Goal: Task Accomplishment & Management: Use online tool/utility

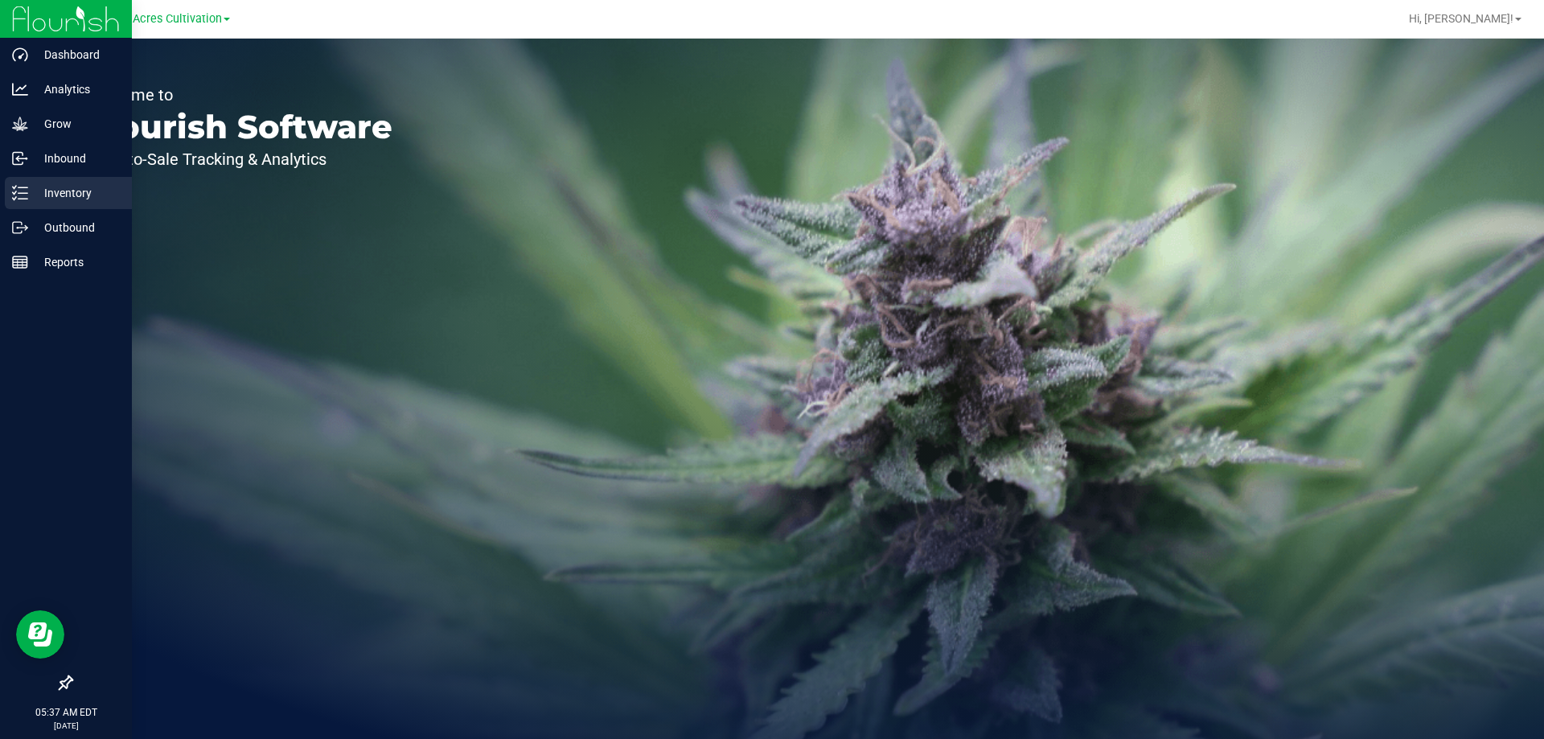
click at [80, 189] on p "Inventory" at bounding box center [76, 192] width 96 height 19
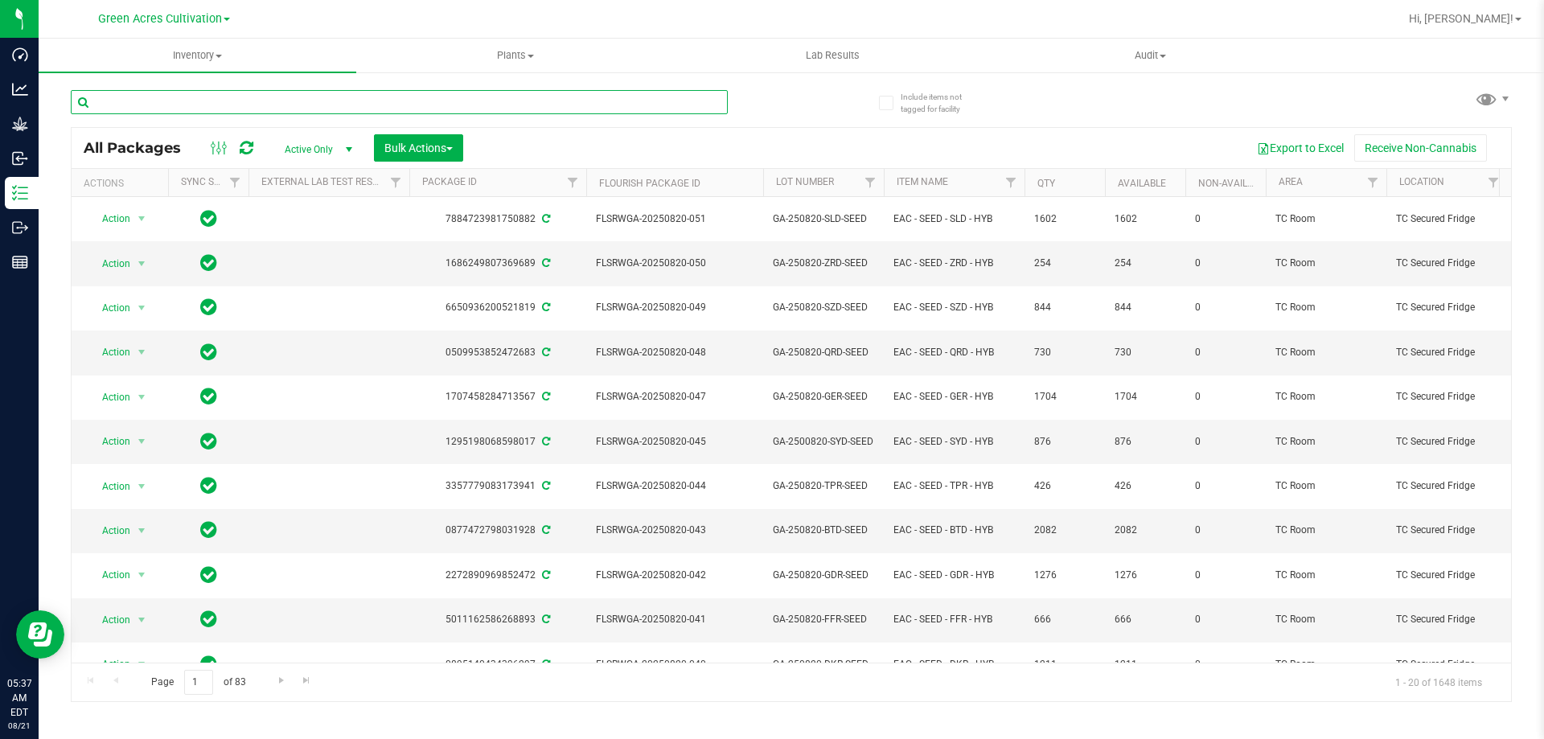
click at [223, 103] on input "text" at bounding box center [399, 102] width 657 height 24
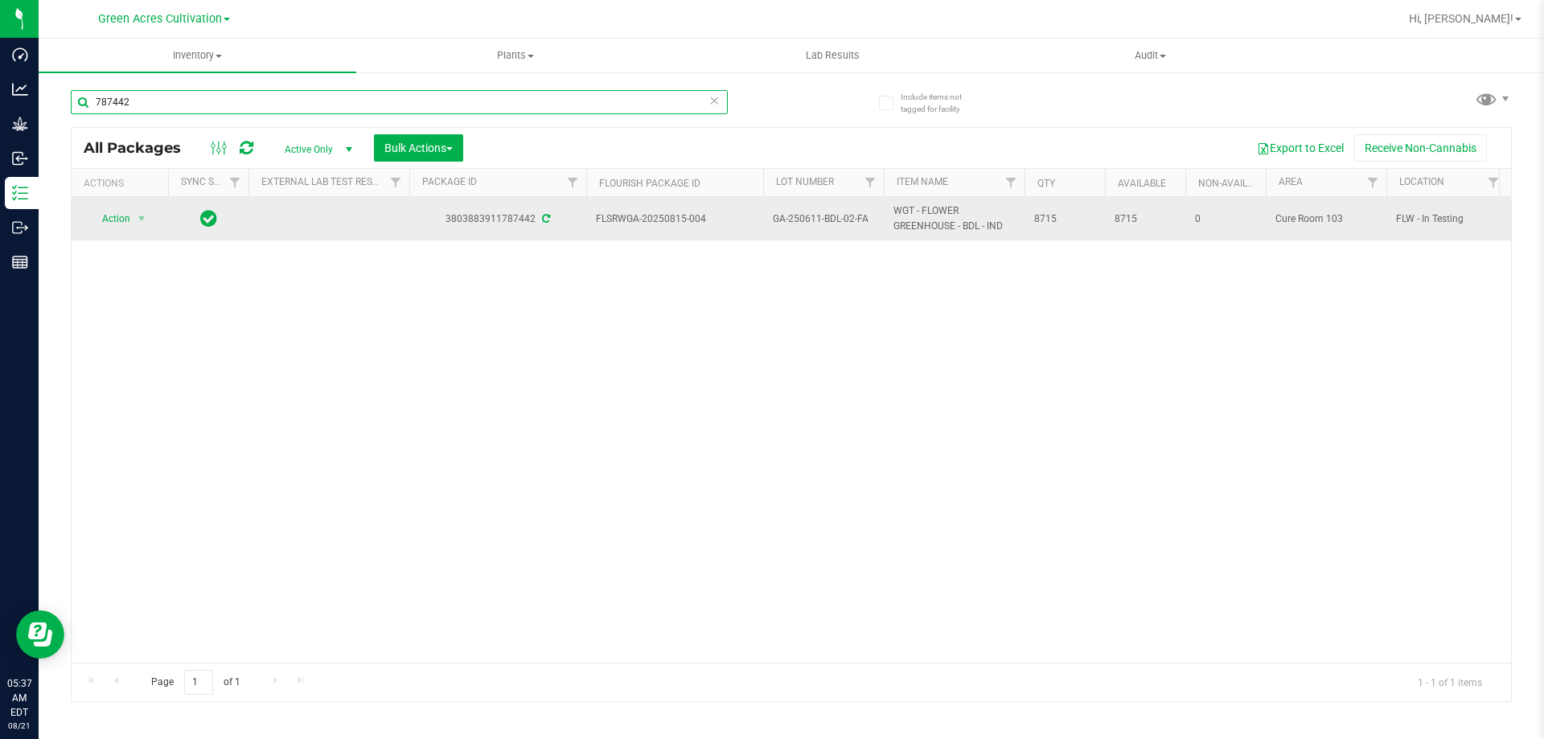
type input "787442"
drag, startPoint x: 597, startPoint y: 219, endPoint x: 1072, endPoint y: 225, distance: 474.4
copy tr "FLSRWGA-20250815-004 GA-250611-BDL-02-FA WGT - FLOWER GREENHOUSE - BDL - IND 87…"
click at [151, 224] on span "select" at bounding box center [142, 218] width 20 height 23
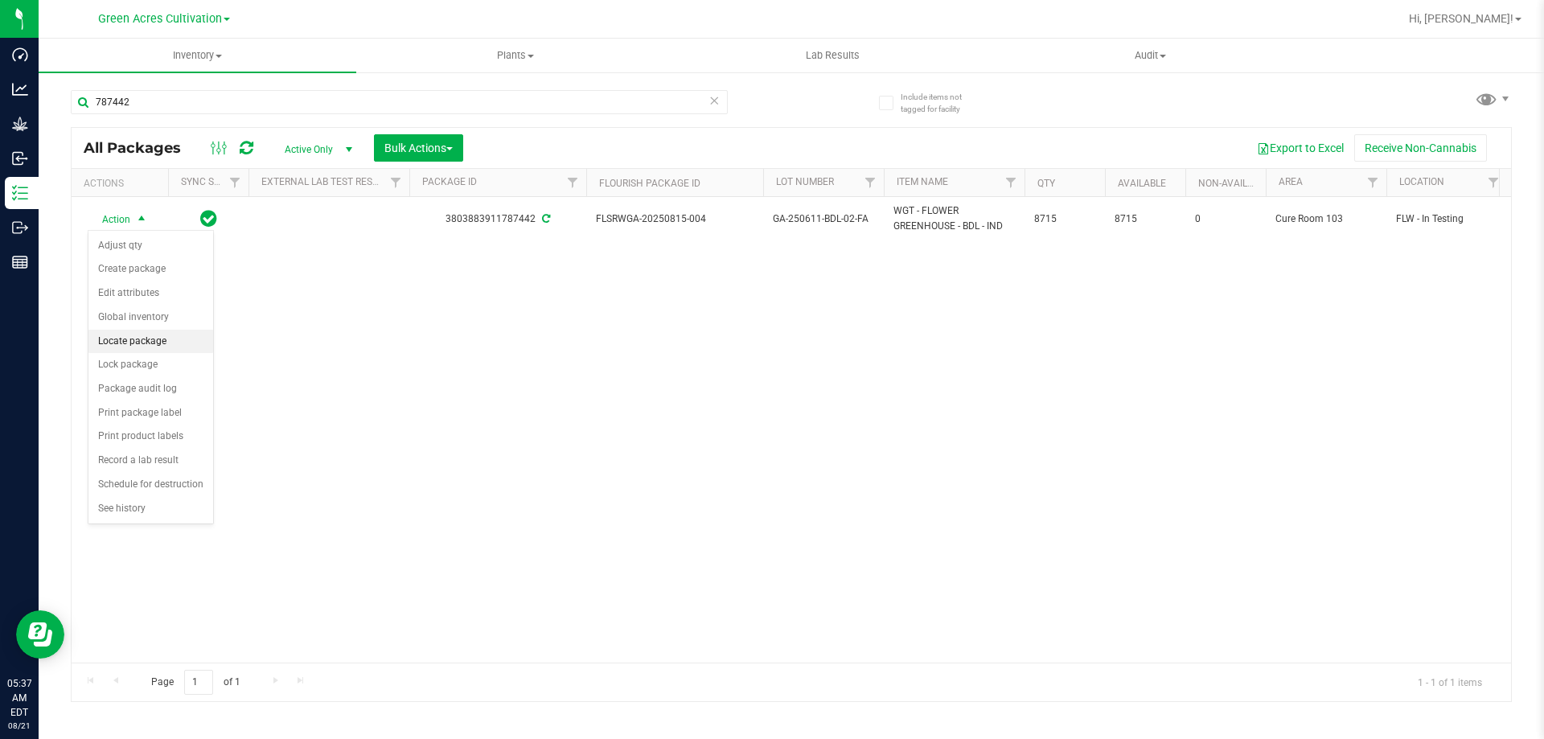
click at [122, 342] on li "Locate package" at bounding box center [150, 342] width 125 height 24
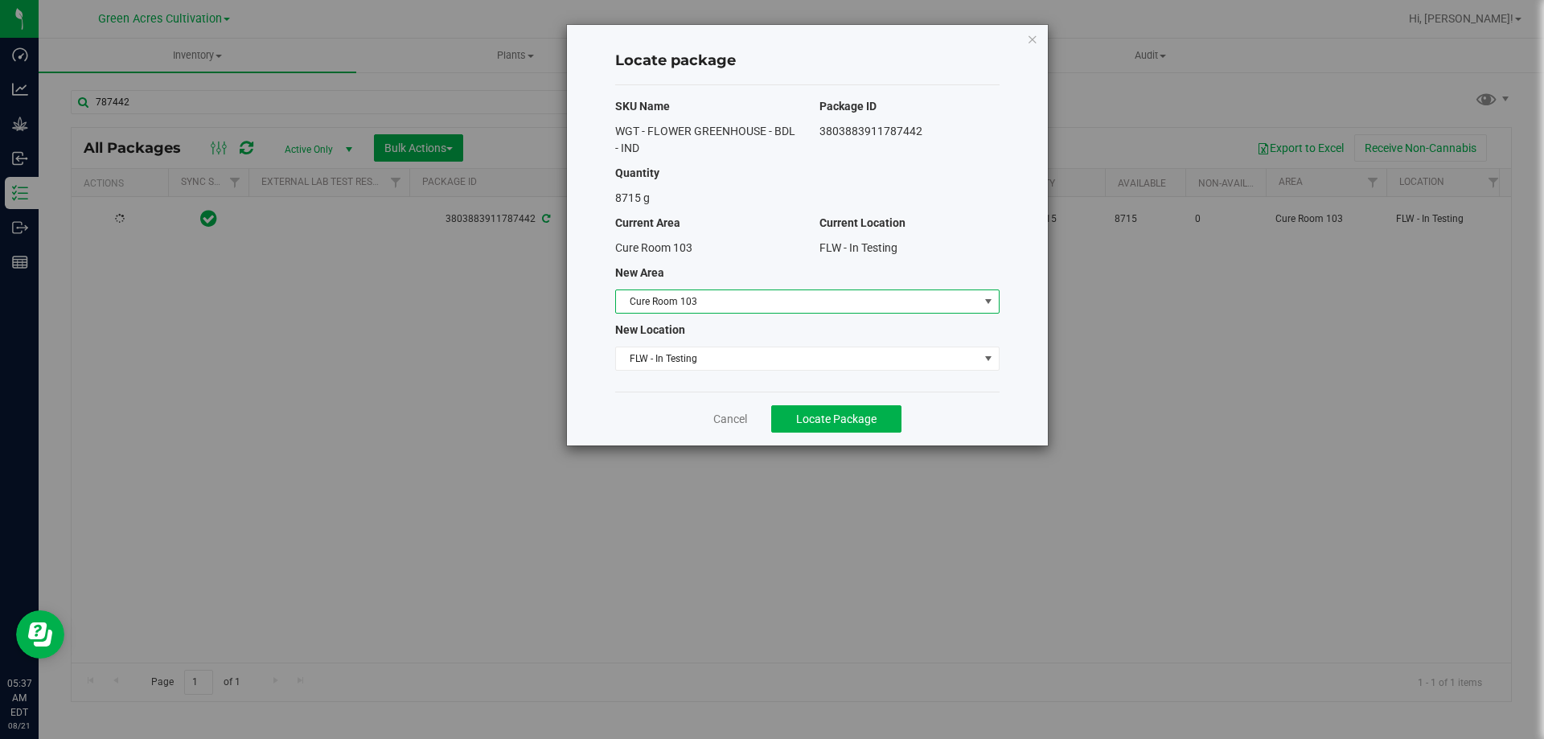
click at [655, 294] on span "Cure Room 103" at bounding box center [797, 301] width 363 height 23
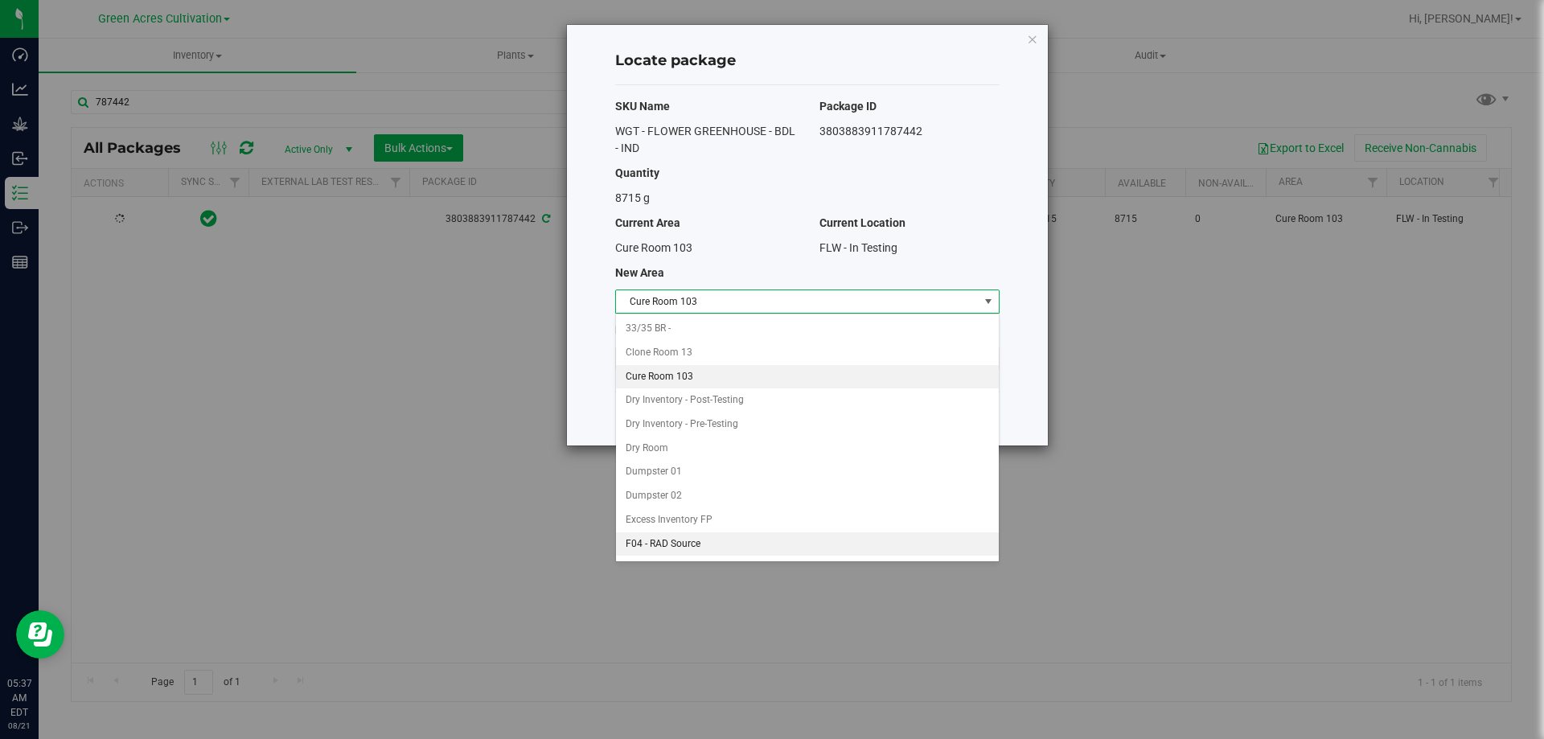
click at [677, 546] on li "F04 - RAD Source" at bounding box center [807, 544] width 383 height 24
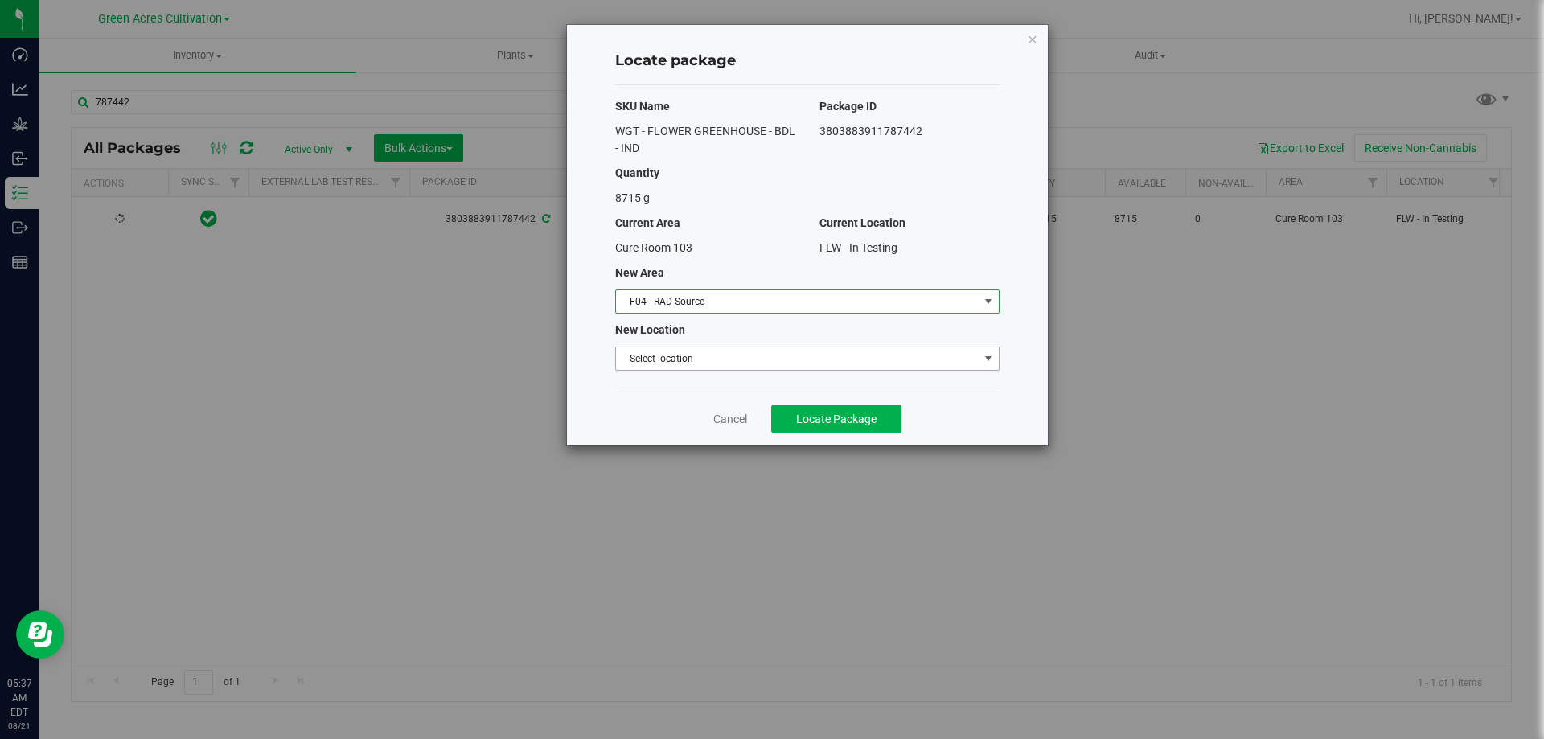
click at [718, 361] on span "Select location" at bounding box center [797, 358] width 363 height 23
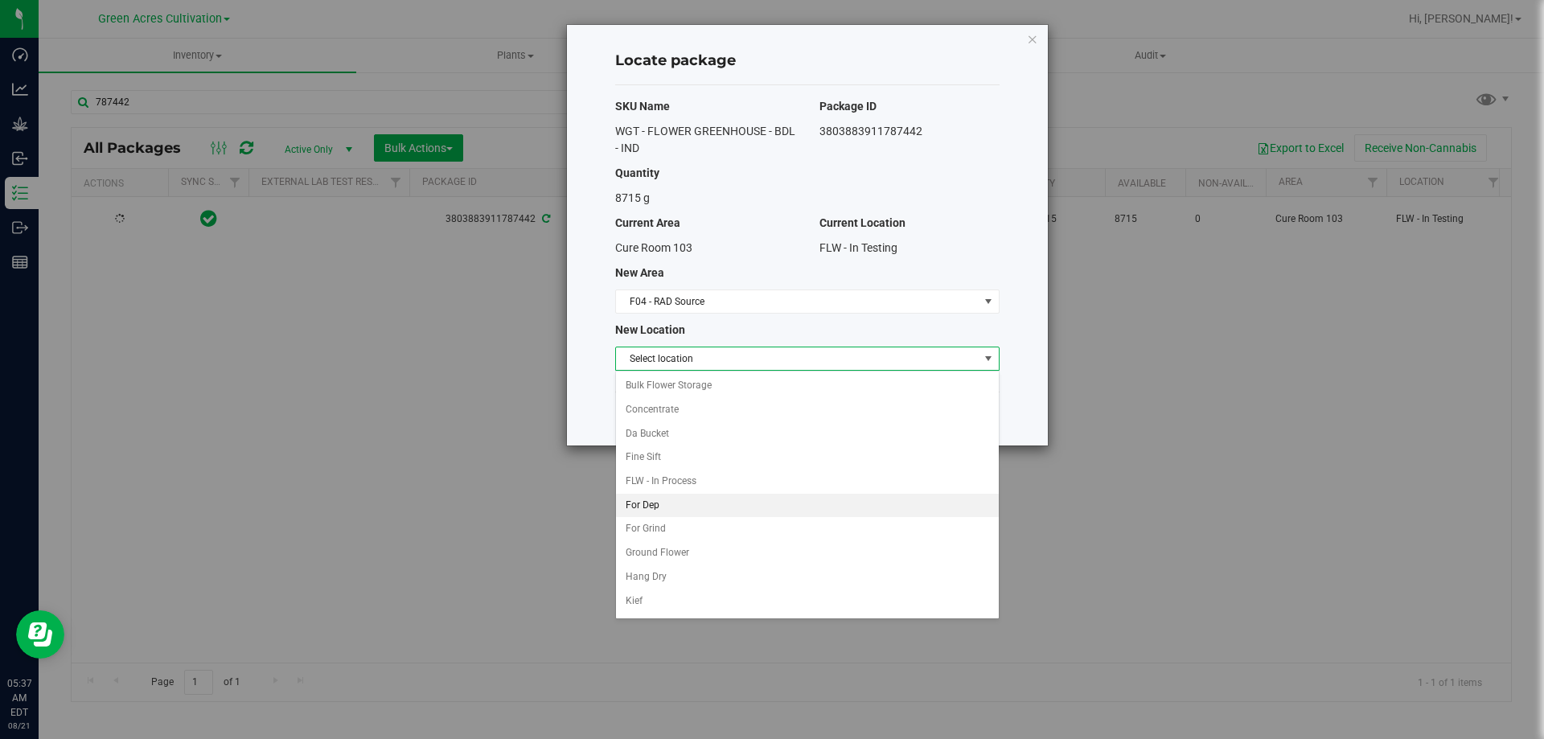
click at [661, 506] on li "For Dep" at bounding box center [807, 506] width 383 height 24
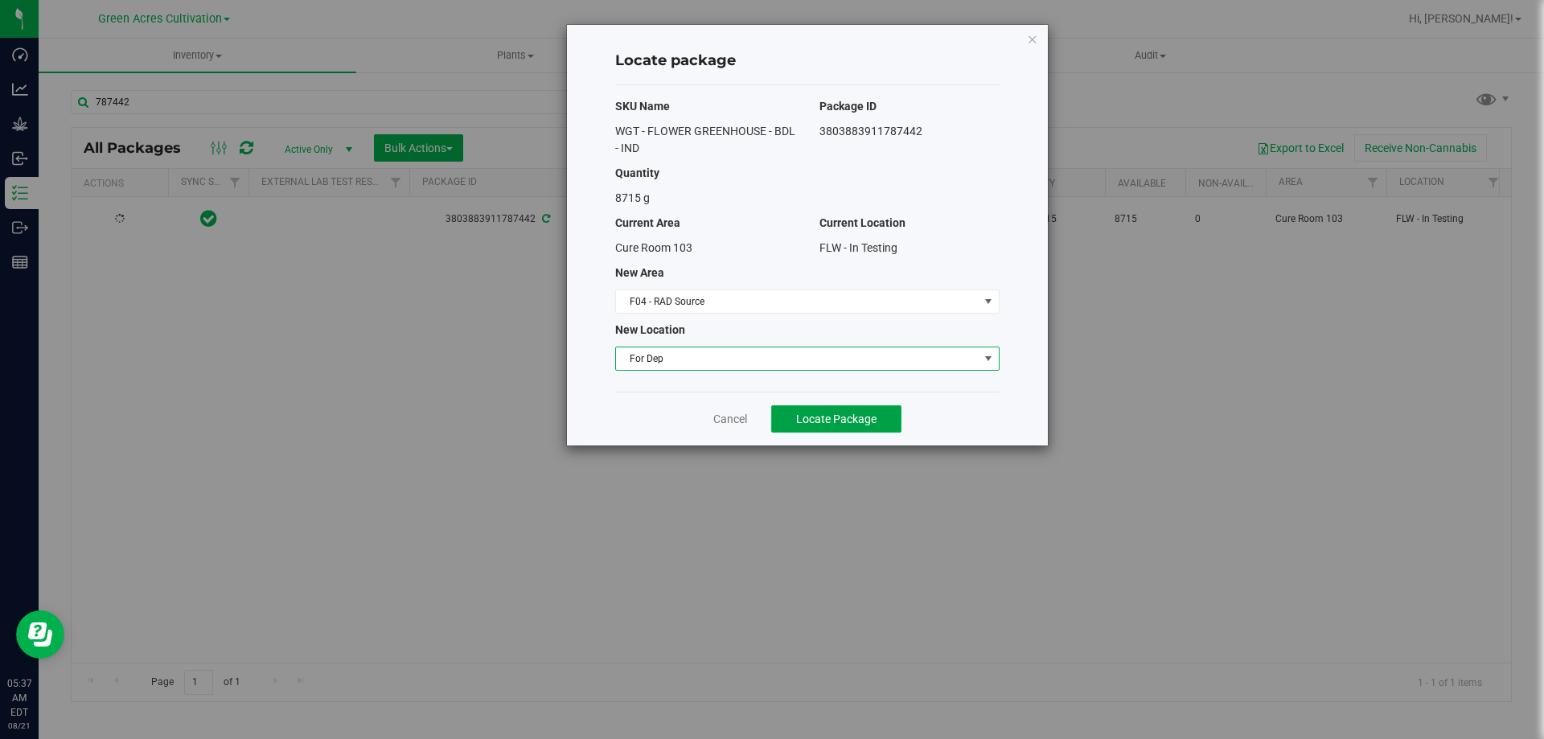
click at [847, 428] on button "Locate Package" at bounding box center [836, 418] width 130 height 27
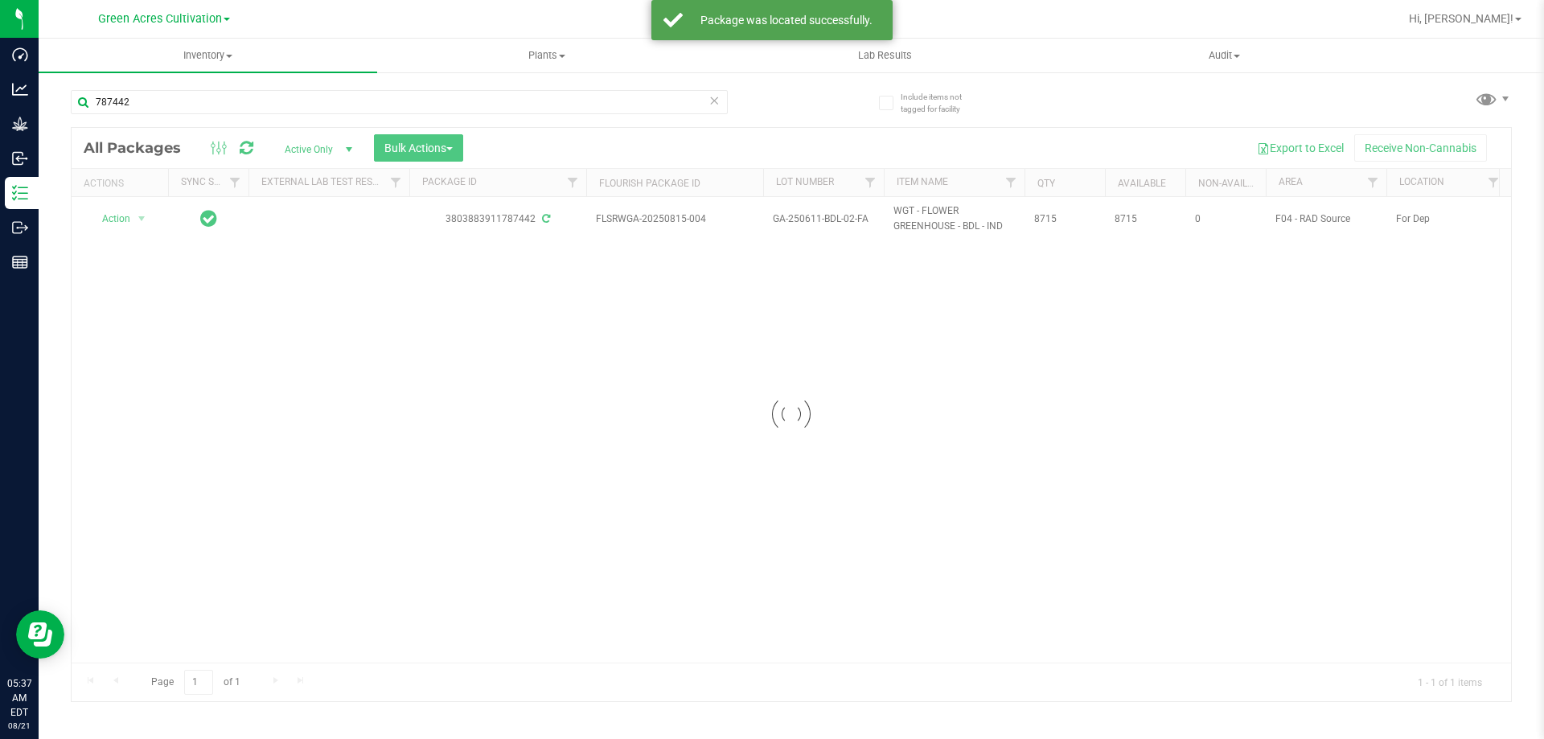
click at [129, 221] on div at bounding box center [791, 414] width 1439 height 573
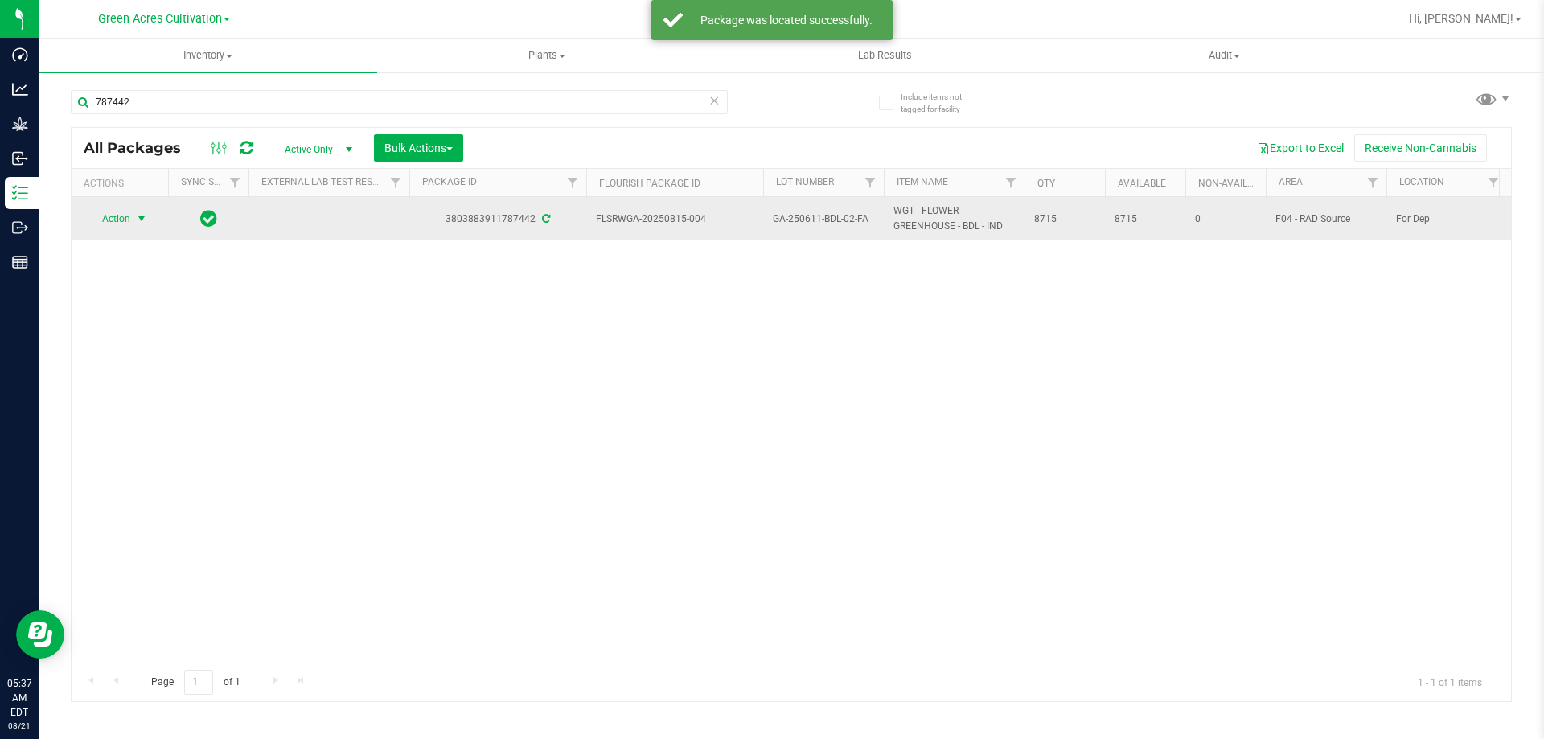
click at [129, 222] on span "Action" at bounding box center [109, 218] width 43 height 23
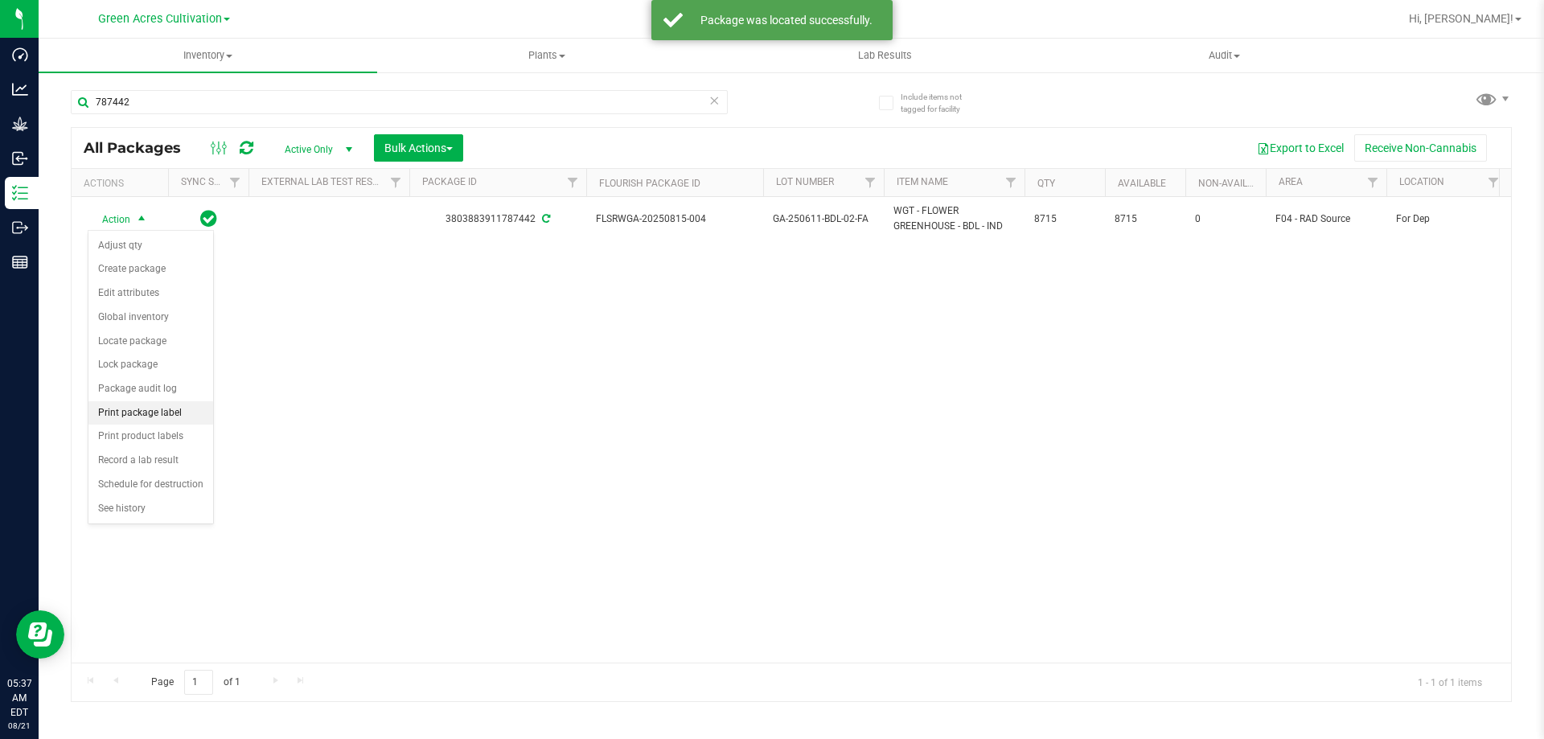
click at [130, 411] on li "Print package label" at bounding box center [150, 413] width 125 height 24
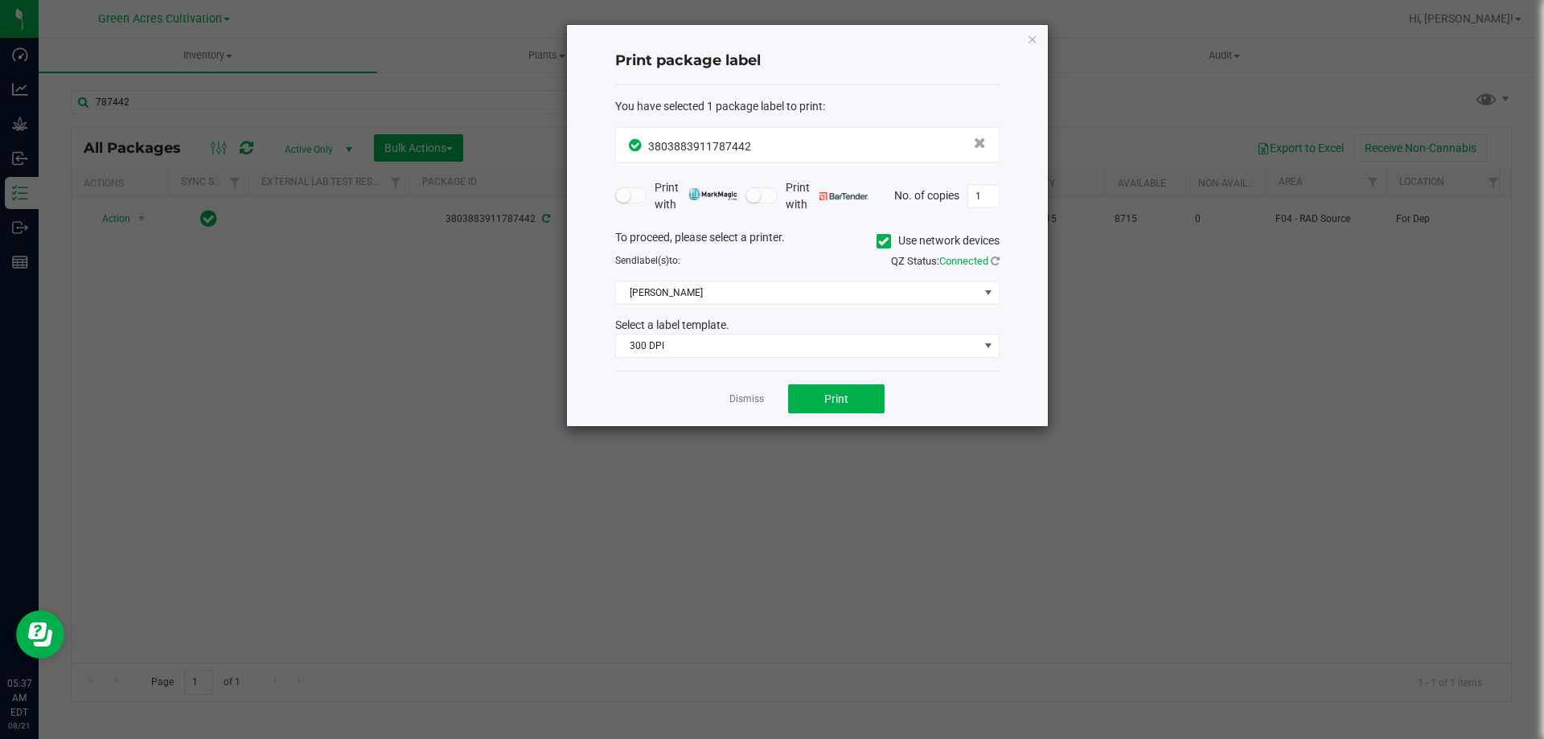
click at [881, 241] on icon at bounding box center [883, 241] width 10 height 0
click at [0, 0] on input "Use network devices" at bounding box center [0, 0] width 0 height 0
click at [856, 283] on span at bounding box center [797, 292] width 363 height 23
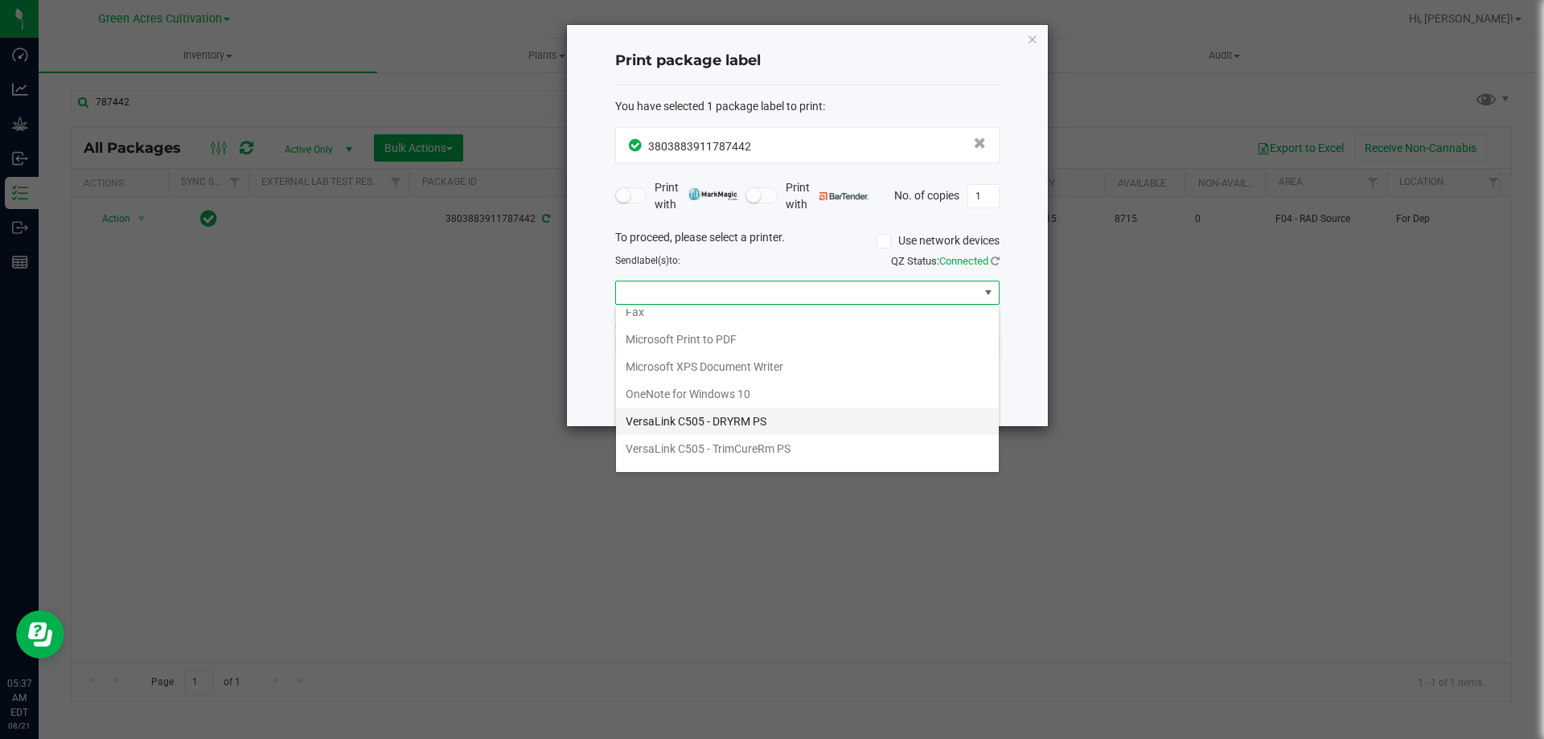
scroll to position [58, 0]
click at [757, 456] on ZPL "ZDesigner ZD420-203dpi ZPL" at bounding box center [807, 455] width 383 height 27
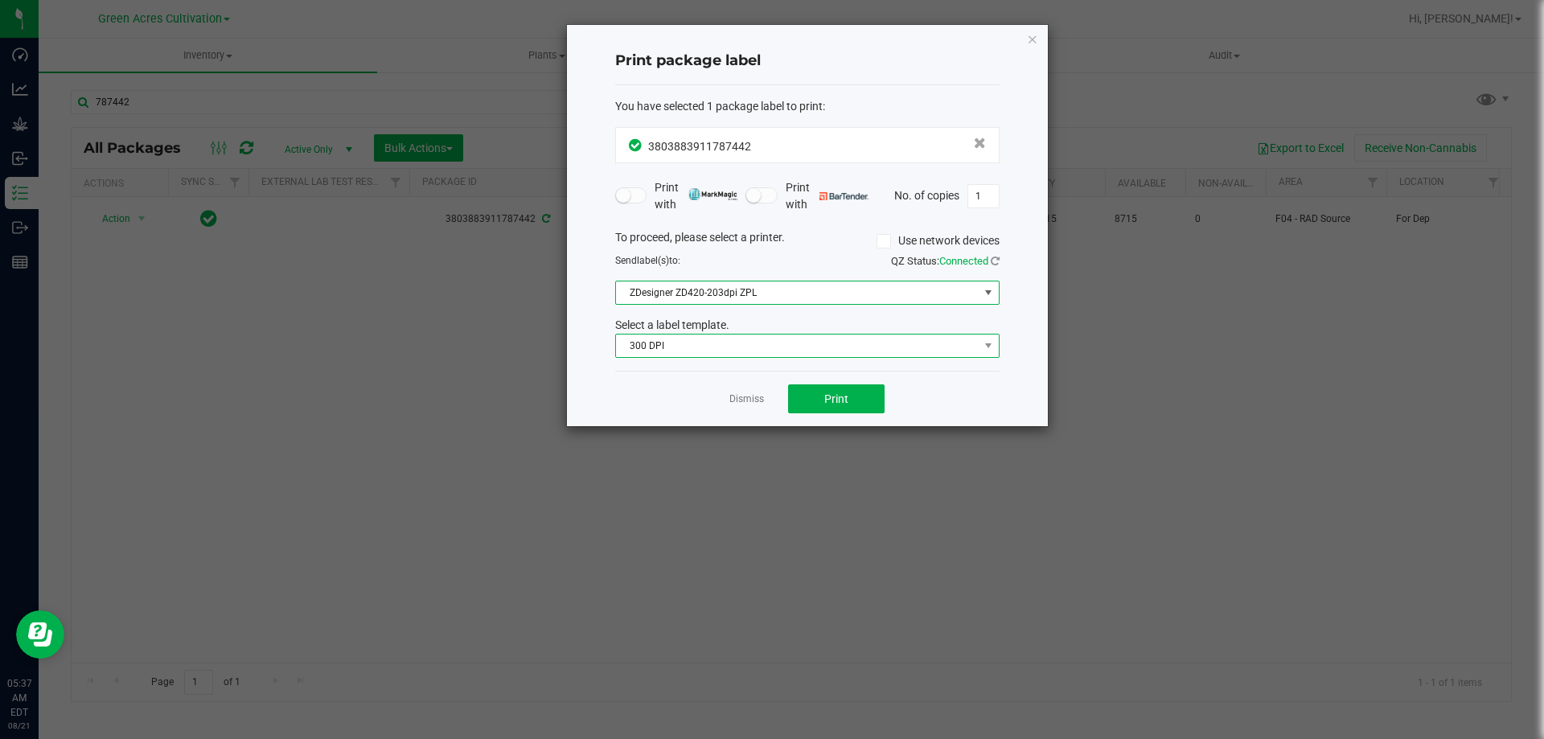
click at [768, 356] on span "300 DPI" at bounding box center [797, 345] width 363 height 23
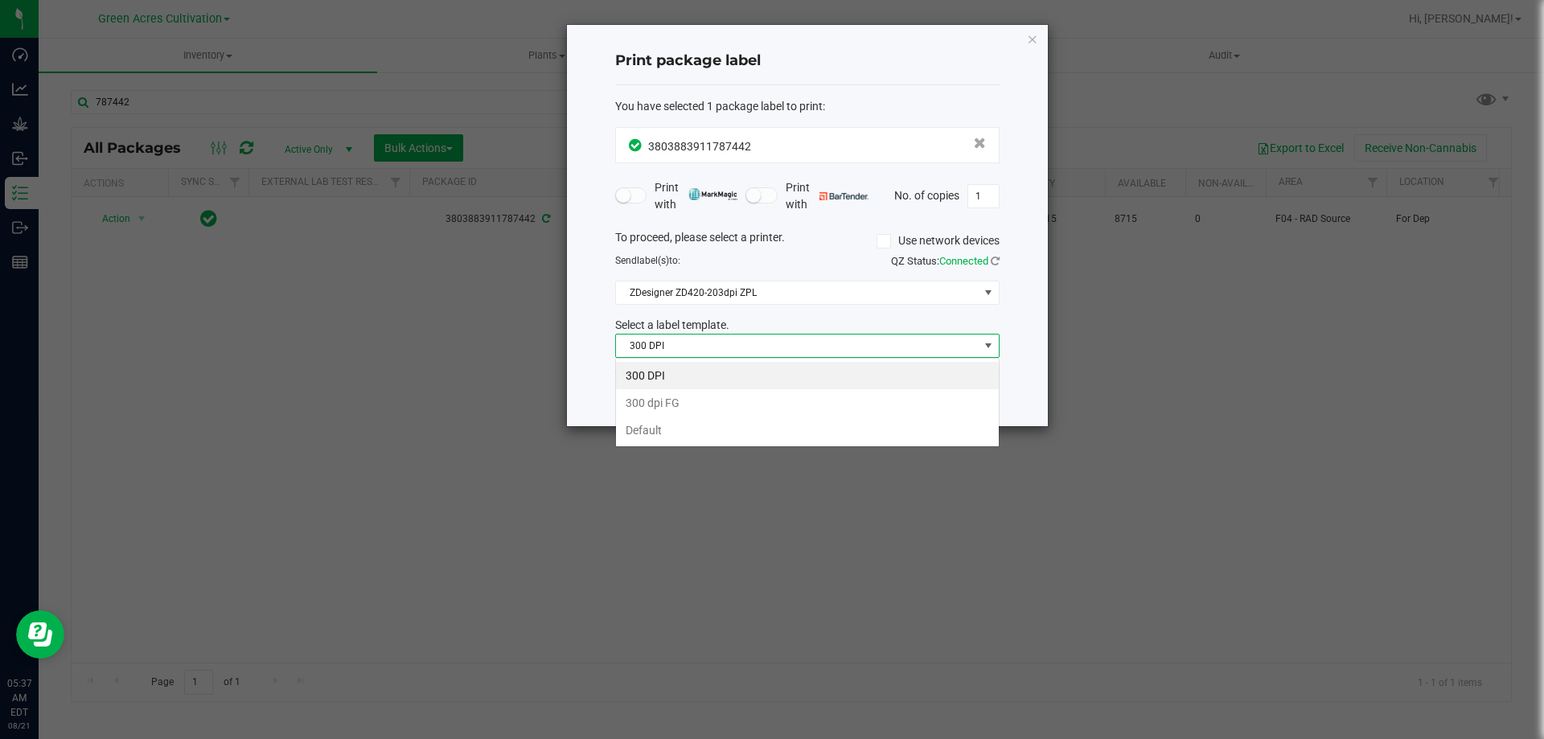
scroll to position [24, 384]
click at [728, 429] on li "Default" at bounding box center [807, 429] width 383 height 27
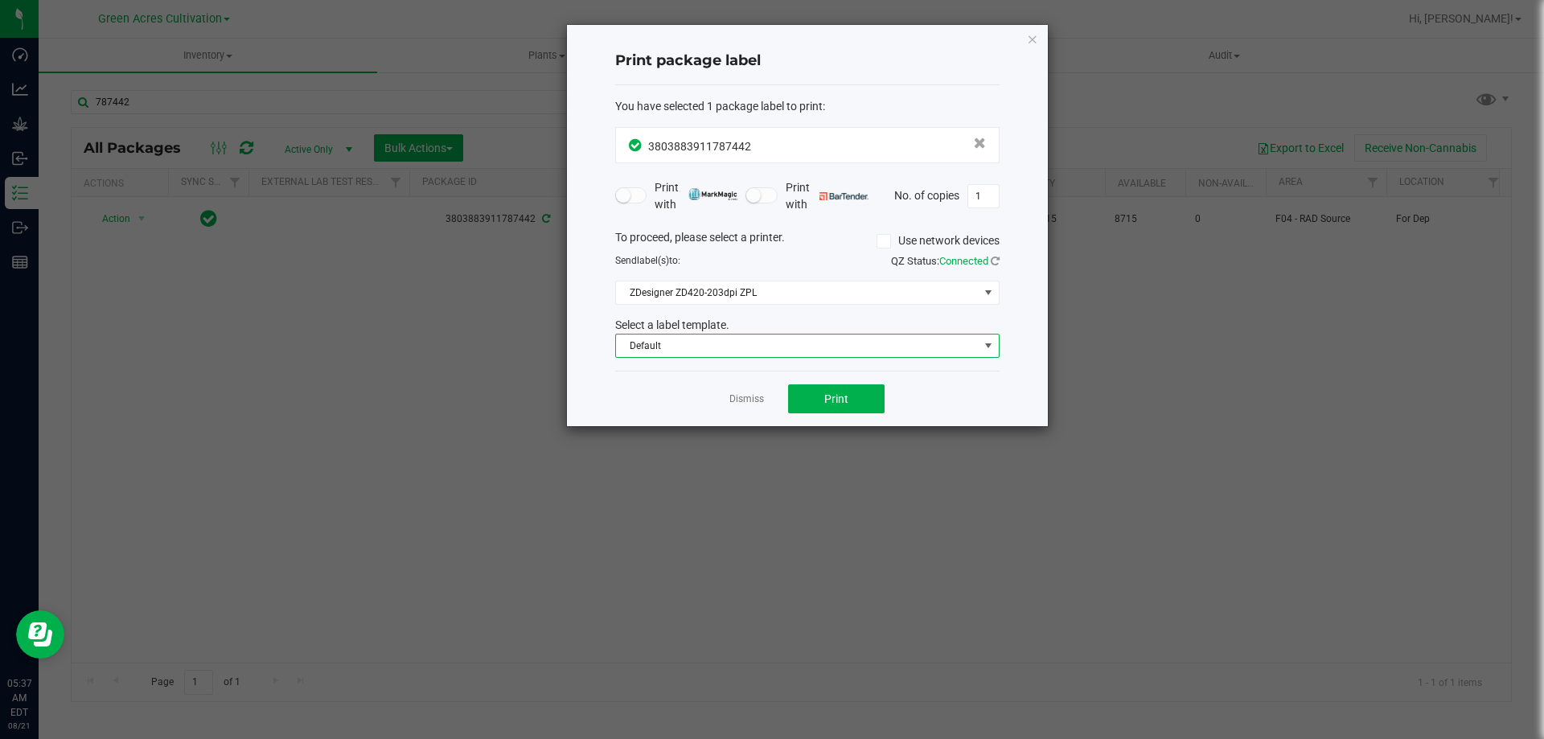
click at [819, 383] on div "Dismiss Print" at bounding box center [807, 398] width 384 height 55
click at [849, 393] on button "Print" at bounding box center [836, 398] width 96 height 29
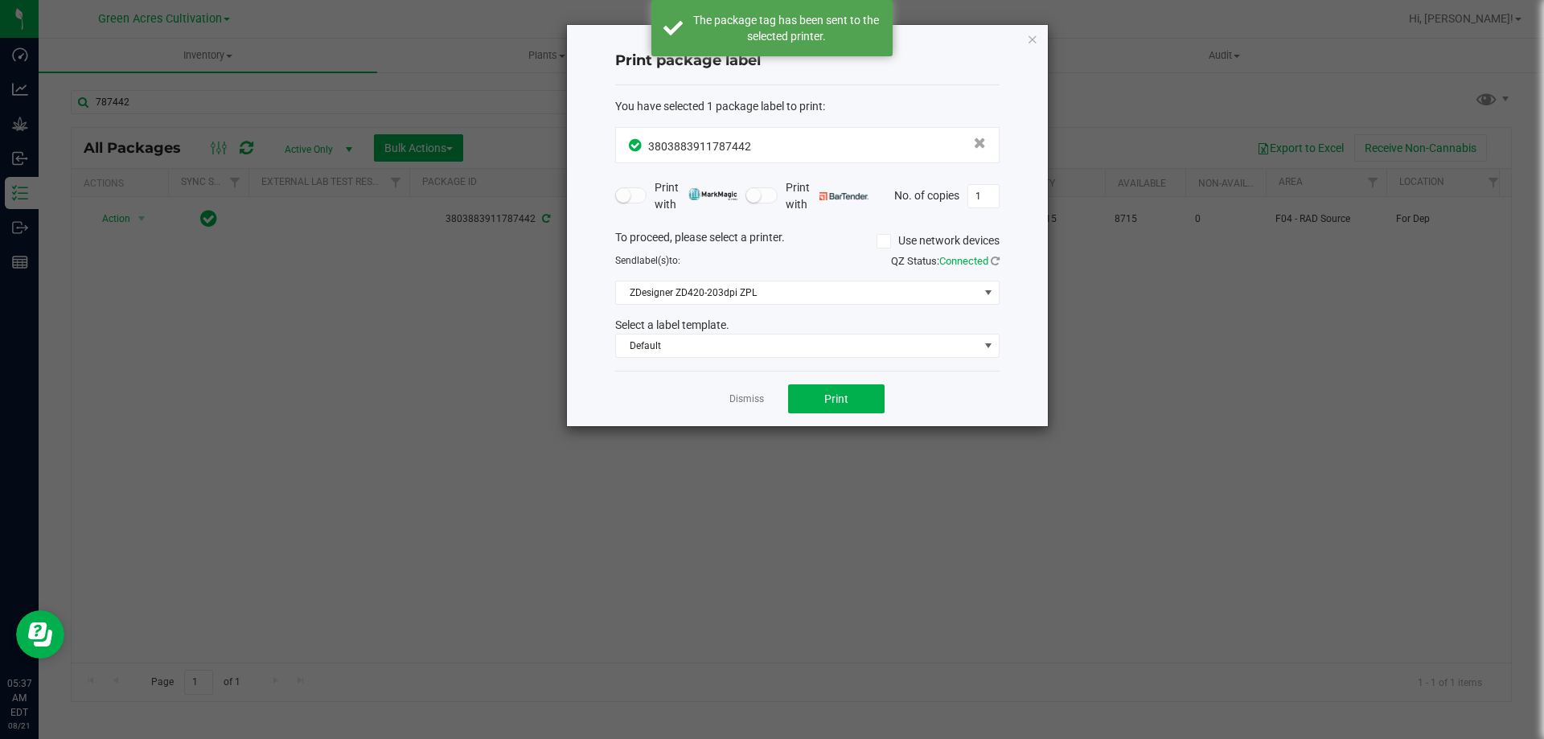
drag, startPoint x: 1032, startPoint y: 39, endPoint x: 959, endPoint y: 42, distance: 72.4
click at [1032, 39] on icon "button" at bounding box center [1032, 38] width 11 height 19
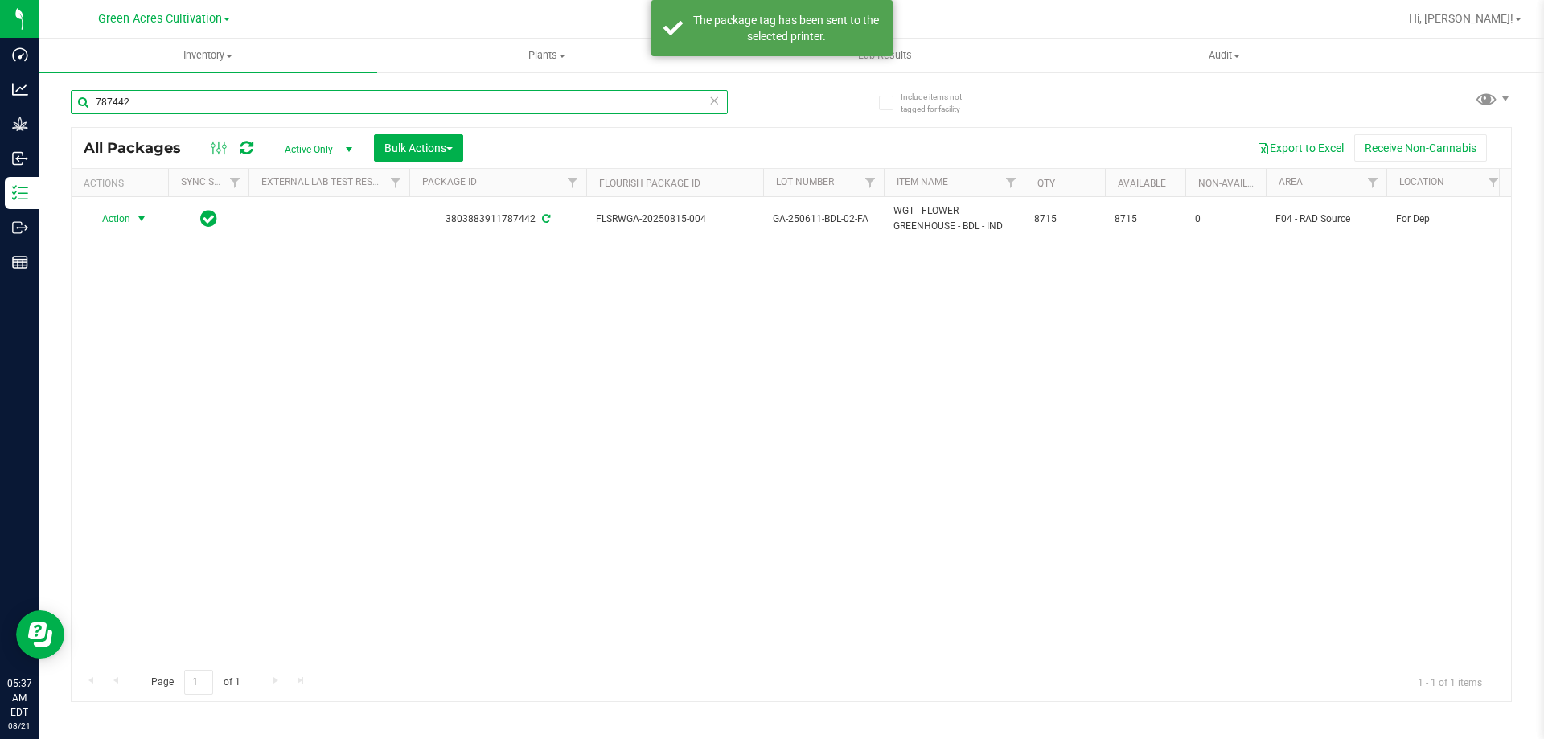
click at [515, 99] on input "787442" at bounding box center [399, 102] width 657 height 24
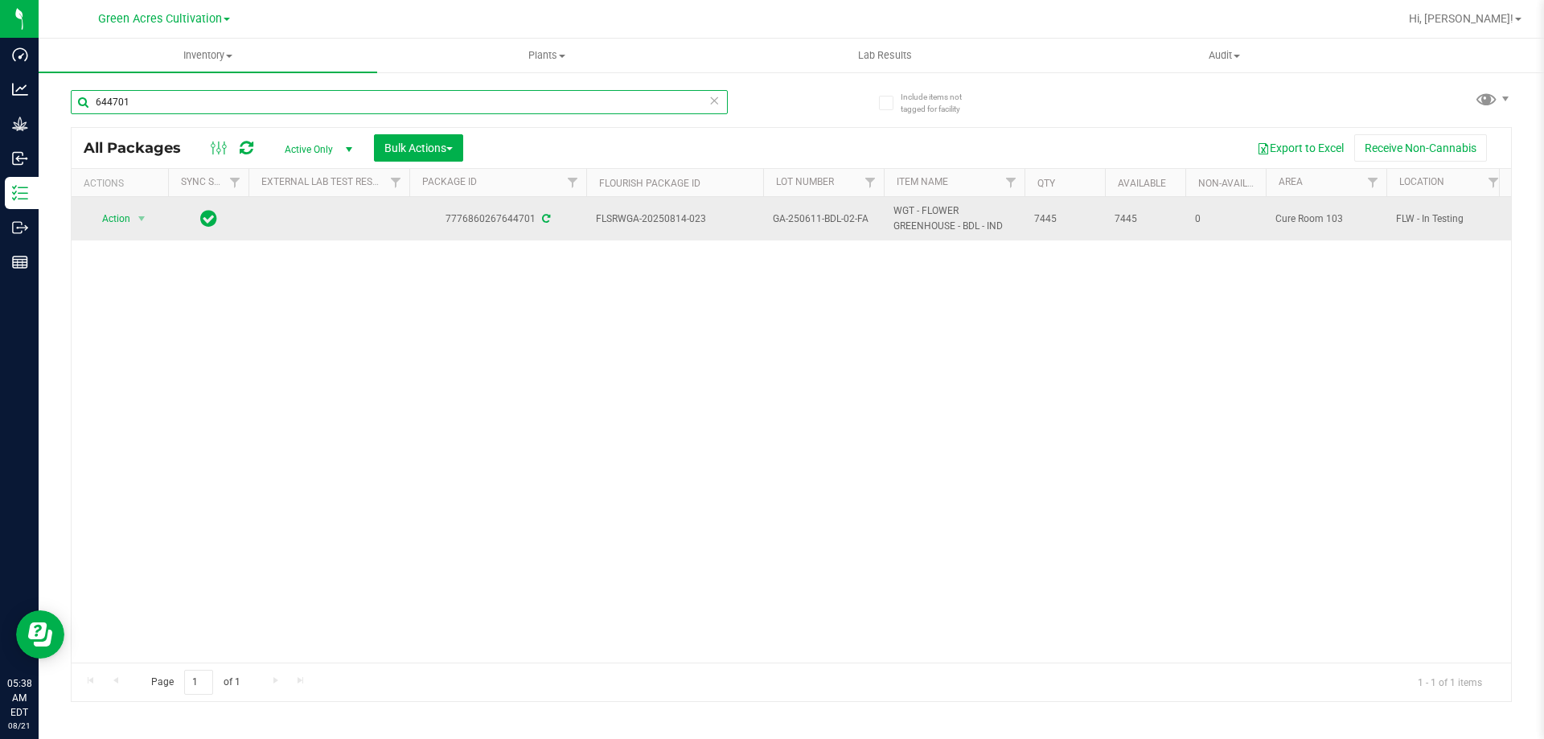
type input "644701"
drag, startPoint x: 597, startPoint y: 215, endPoint x: 1064, endPoint y: 226, distance: 467.2
copy tr "FLSRWGA-20250814-023 GA-250611-BDL-02-FA WGT - FLOWER GREENHOUSE - BDL - IND 74…"
click at [116, 221] on span "Action" at bounding box center [109, 218] width 43 height 23
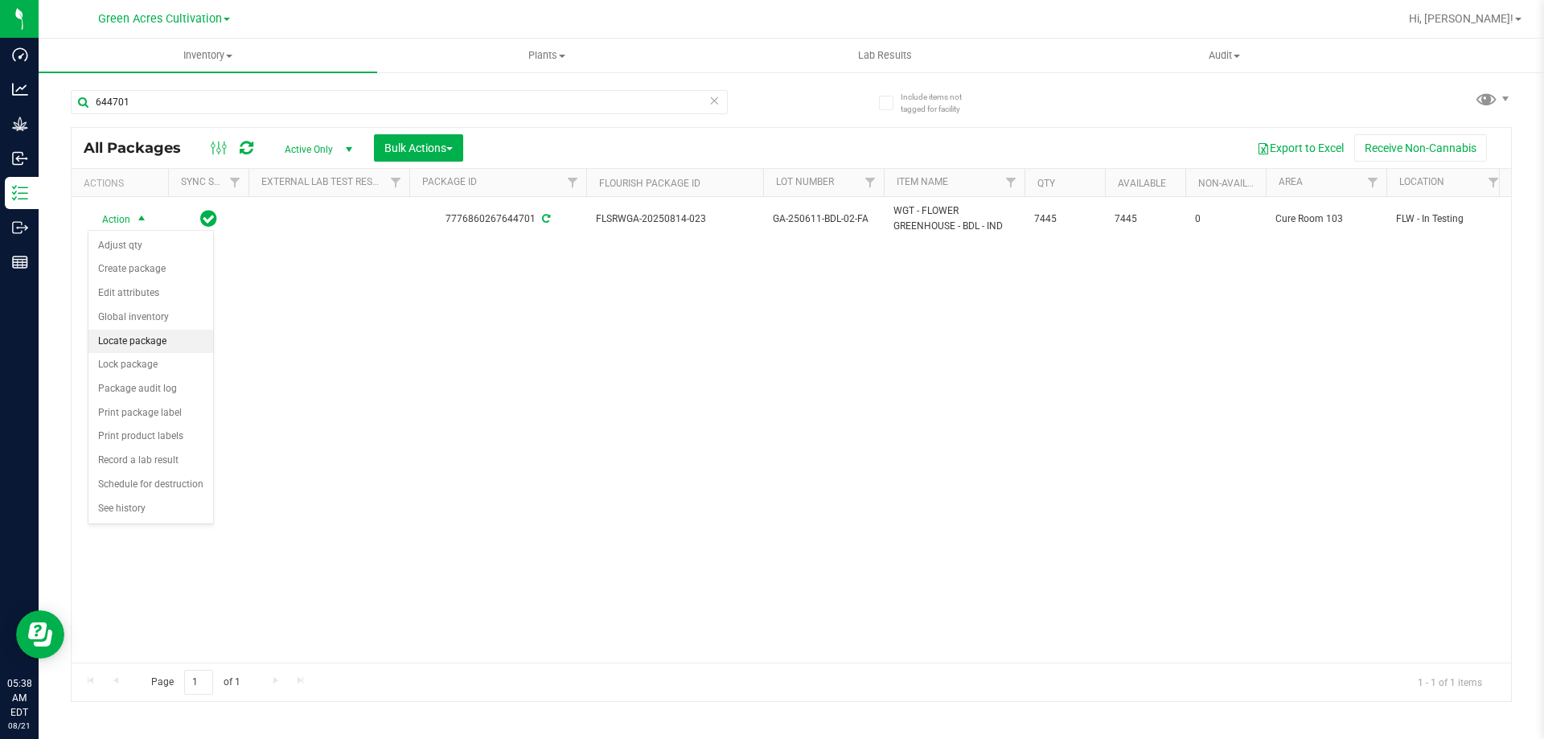
click at [148, 340] on li "Locate package" at bounding box center [150, 342] width 125 height 24
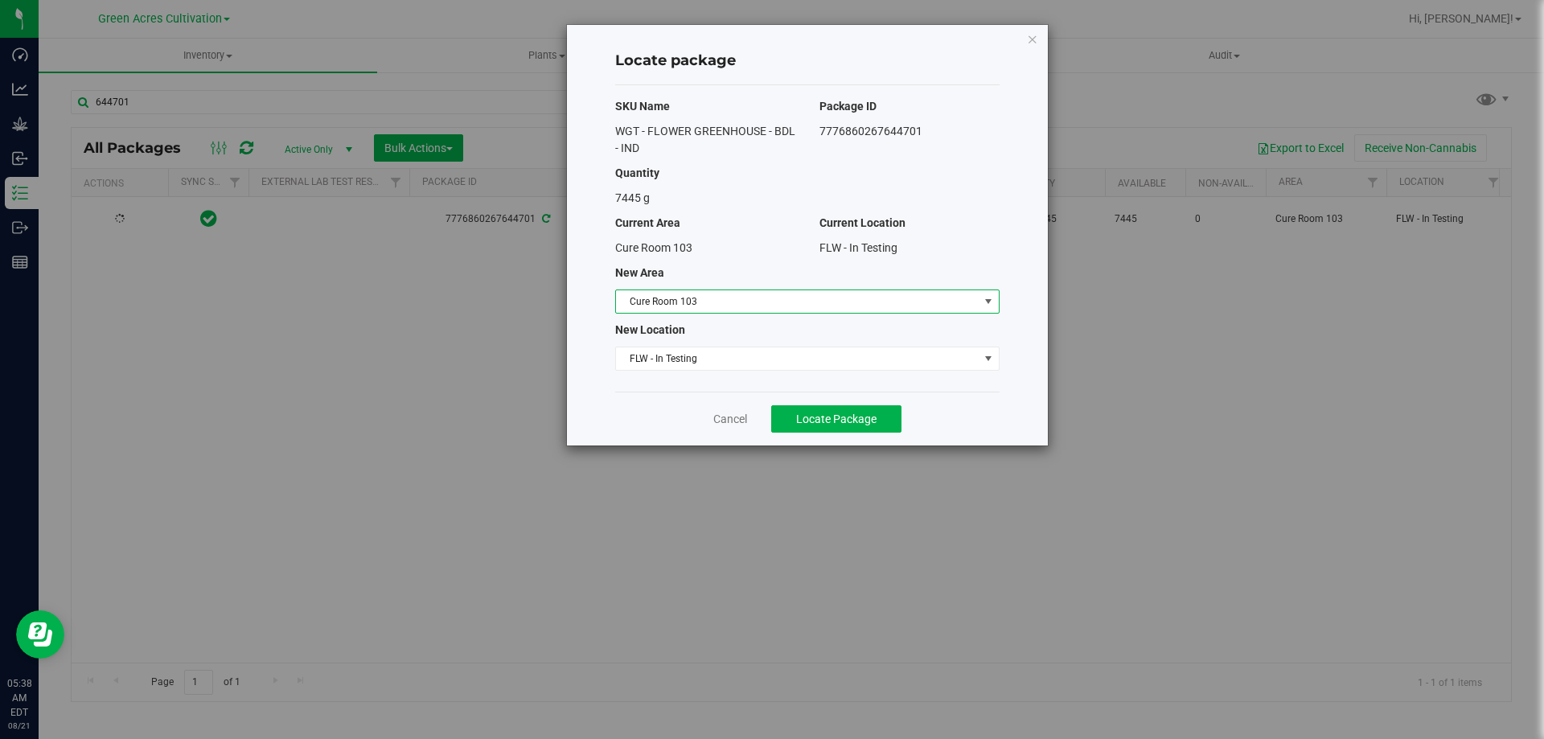
click at [695, 303] on span "Cure Room 103" at bounding box center [797, 301] width 363 height 23
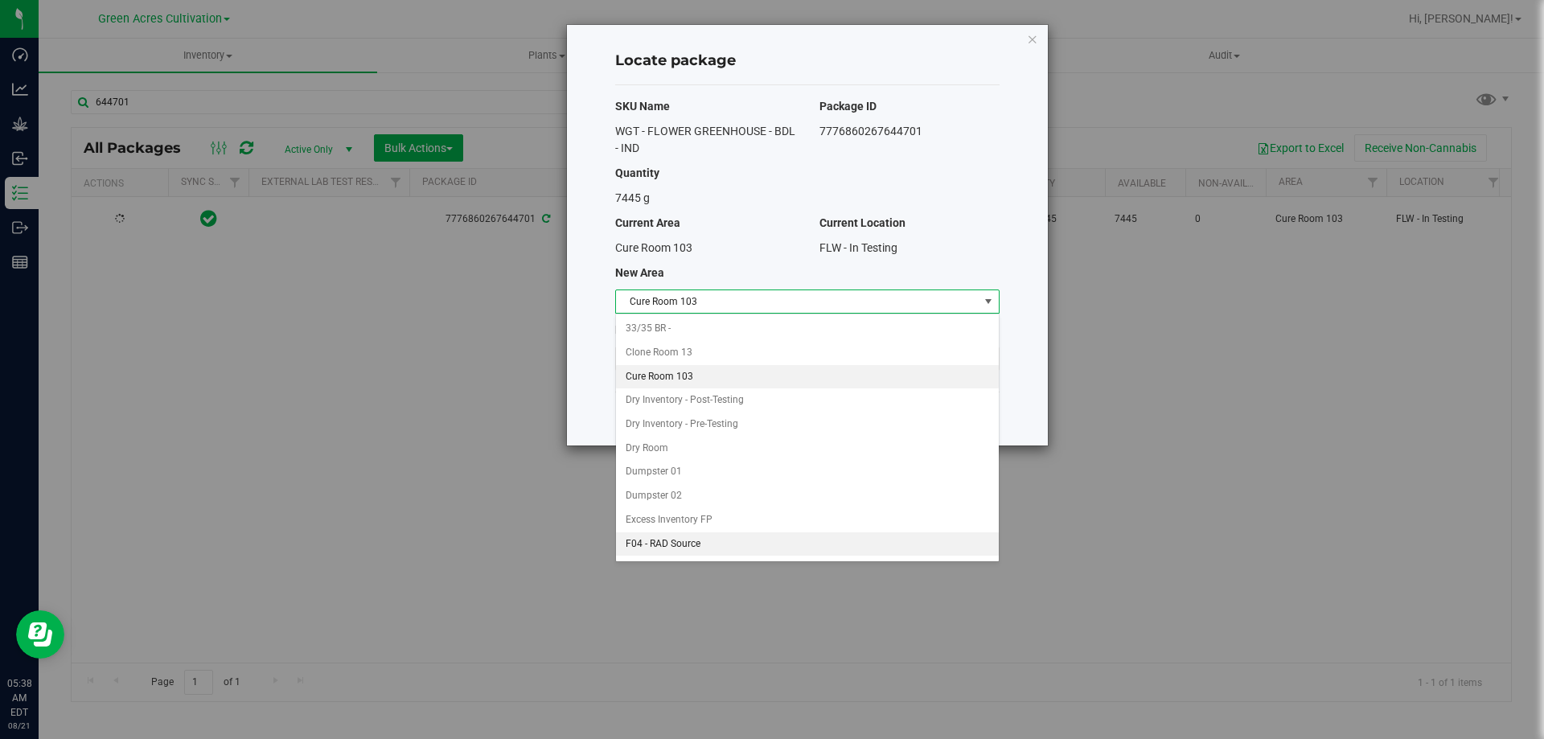
click at [674, 536] on li "F04 - RAD Source" at bounding box center [807, 544] width 383 height 24
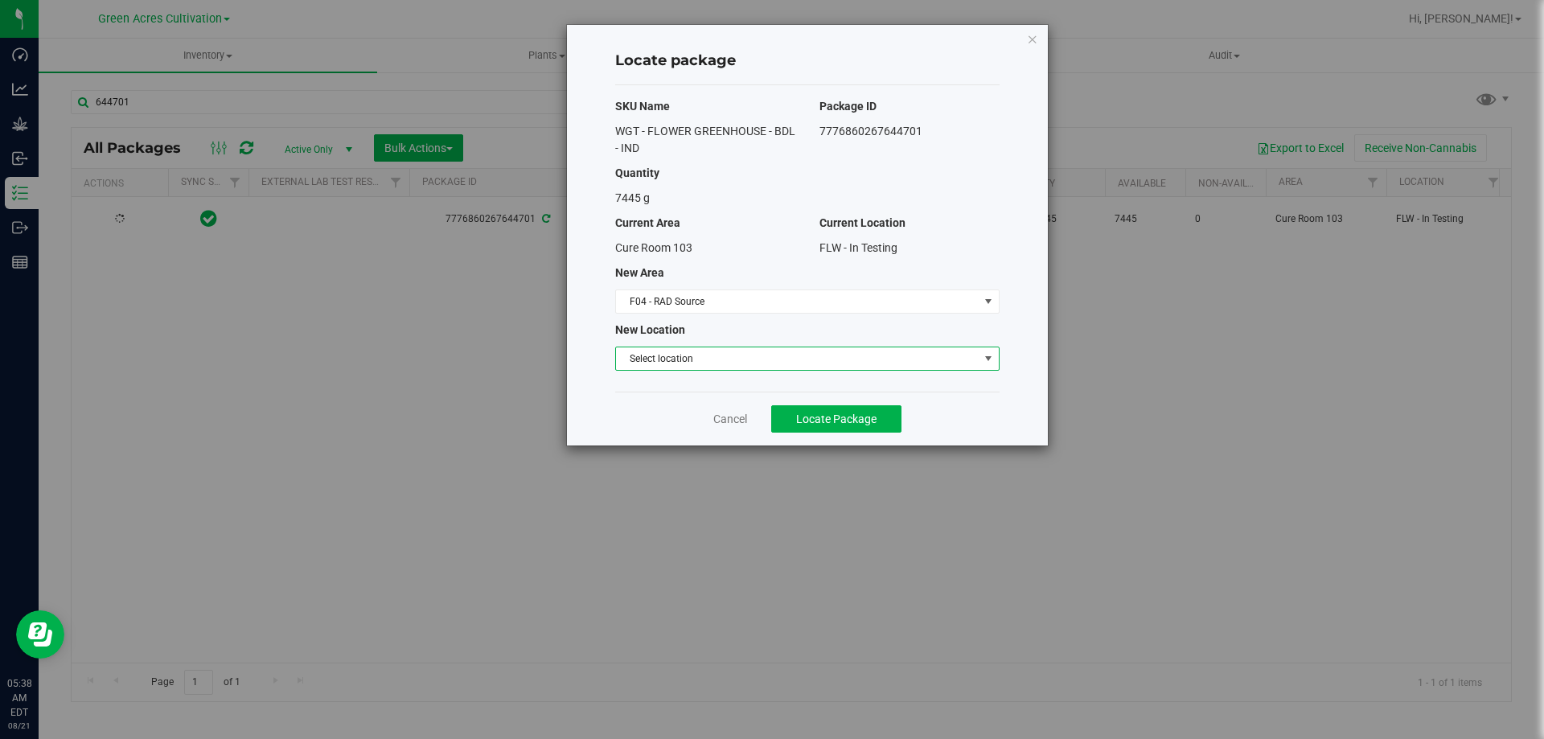
click at [707, 360] on span "Select location" at bounding box center [797, 358] width 363 height 23
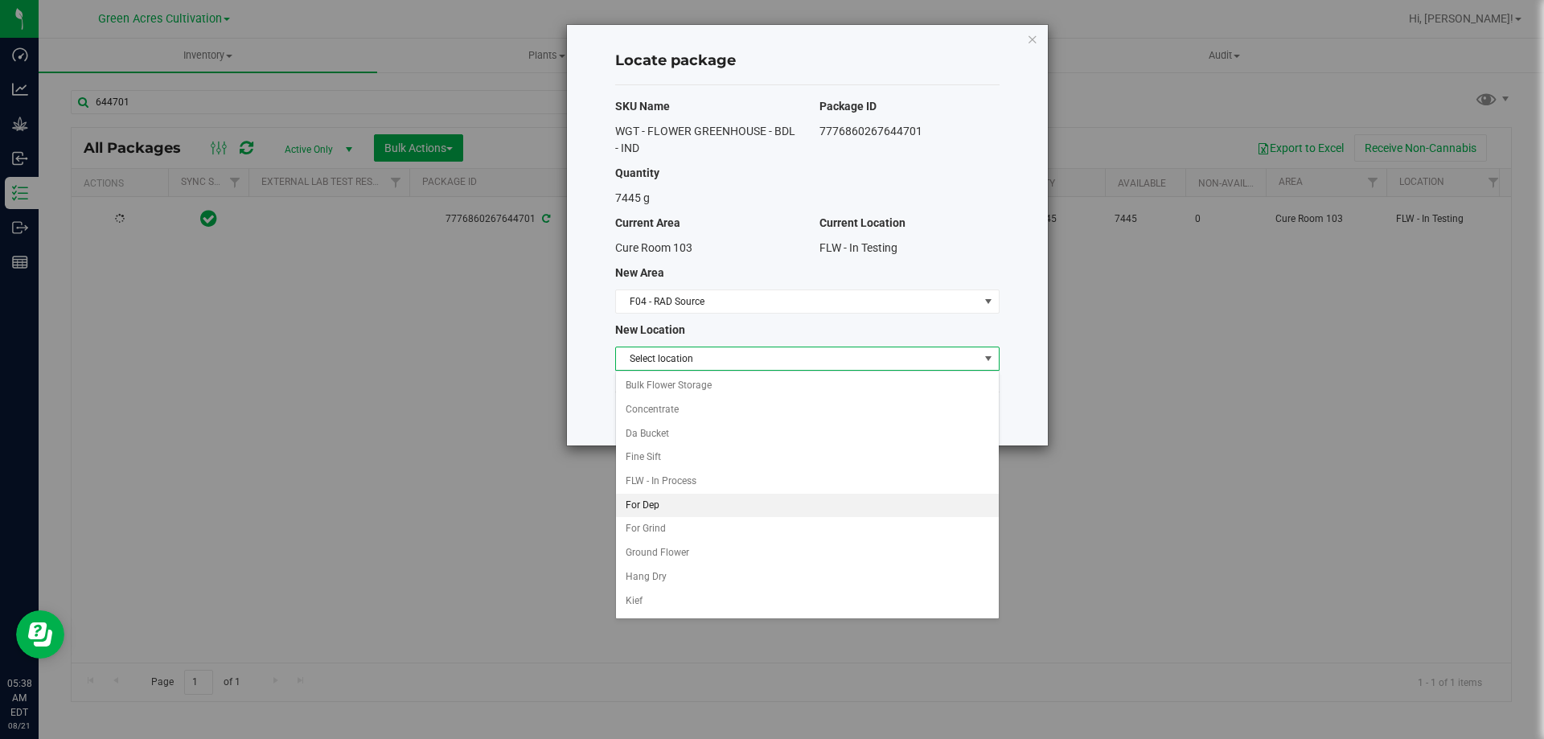
click at [660, 503] on li "For Dep" at bounding box center [807, 506] width 383 height 24
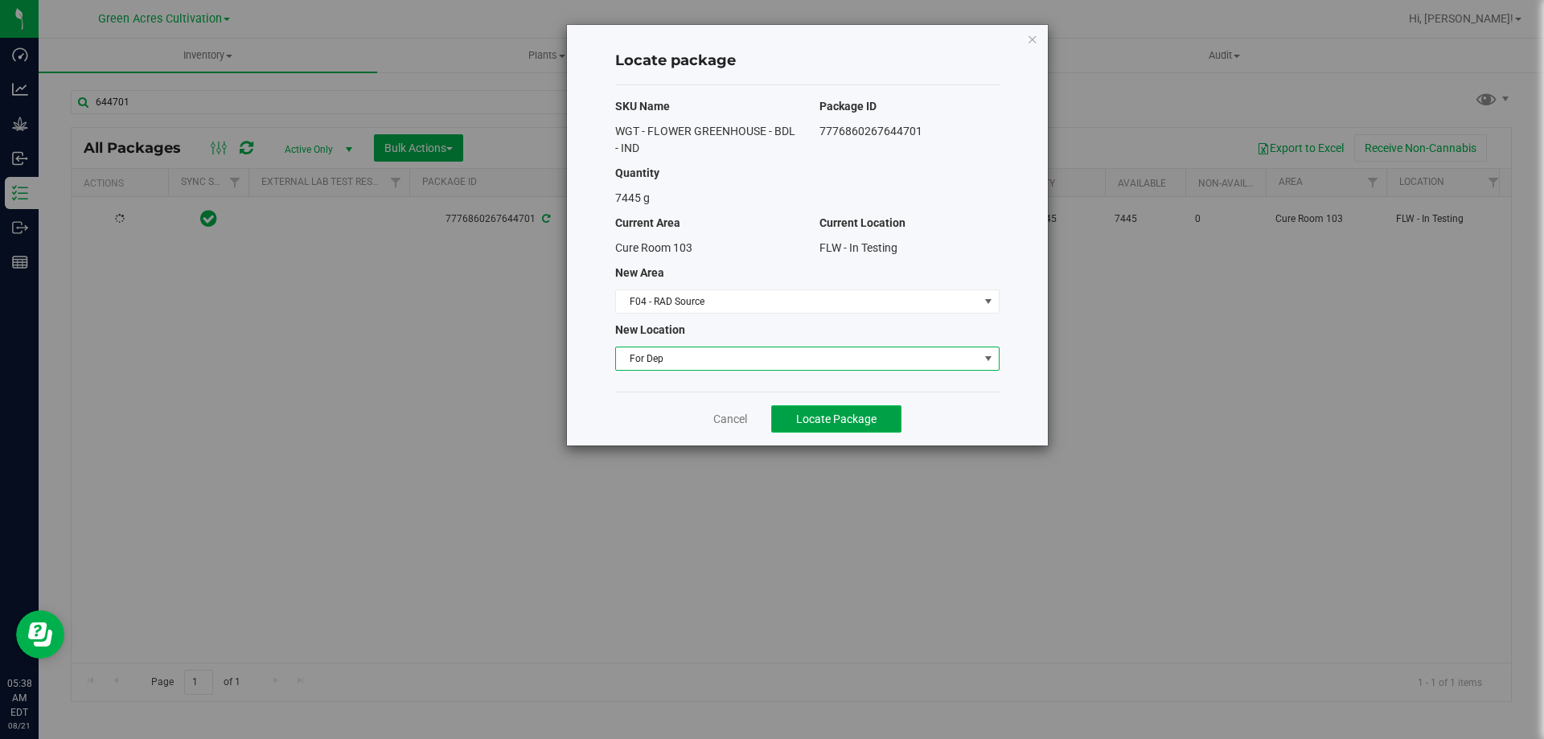
click at [803, 427] on button "Locate Package" at bounding box center [836, 418] width 130 height 27
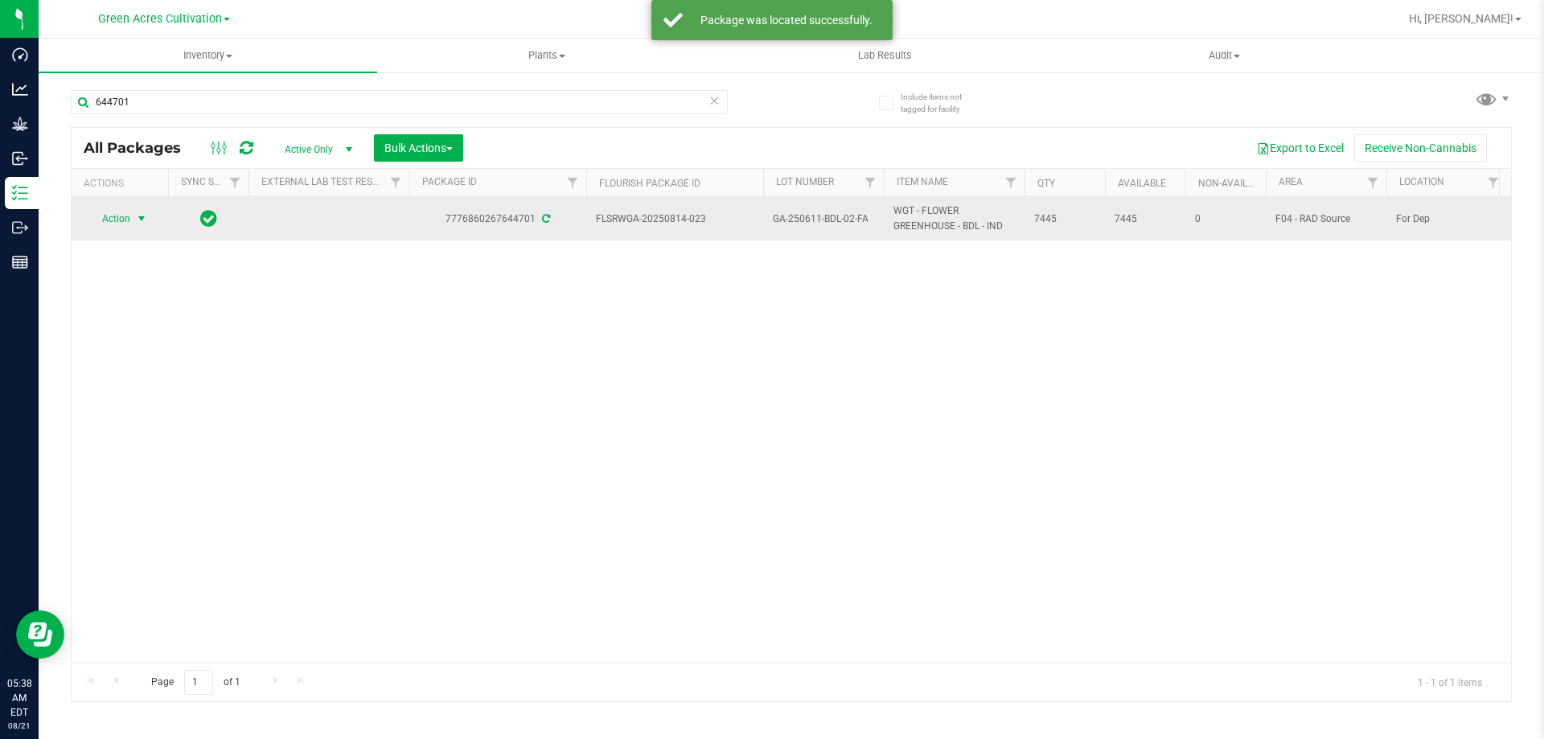
click at [135, 220] on span "select" at bounding box center [141, 218] width 13 height 13
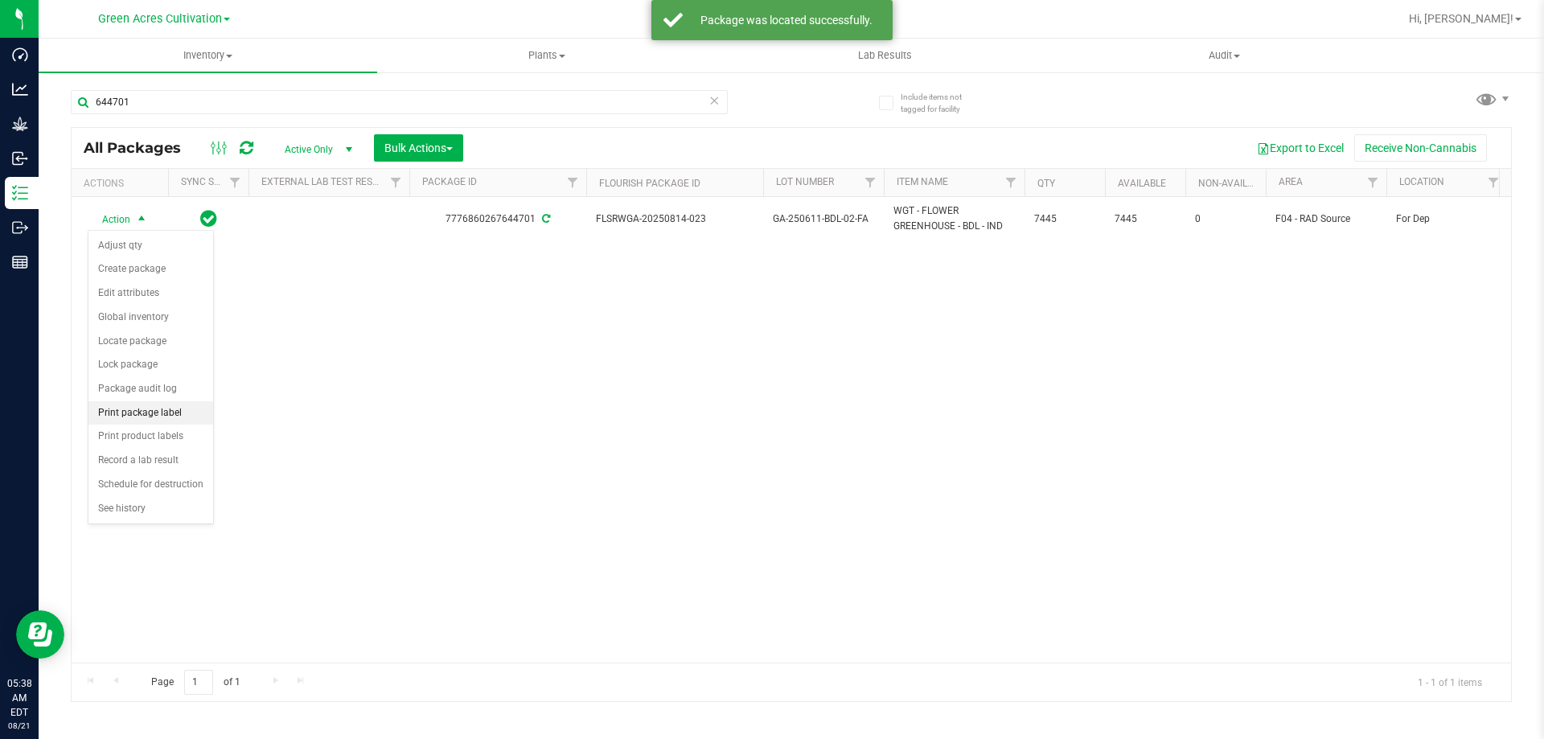
click at [169, 406] on li "Print package label" at bounding box center [150, 413] width 125 height 24
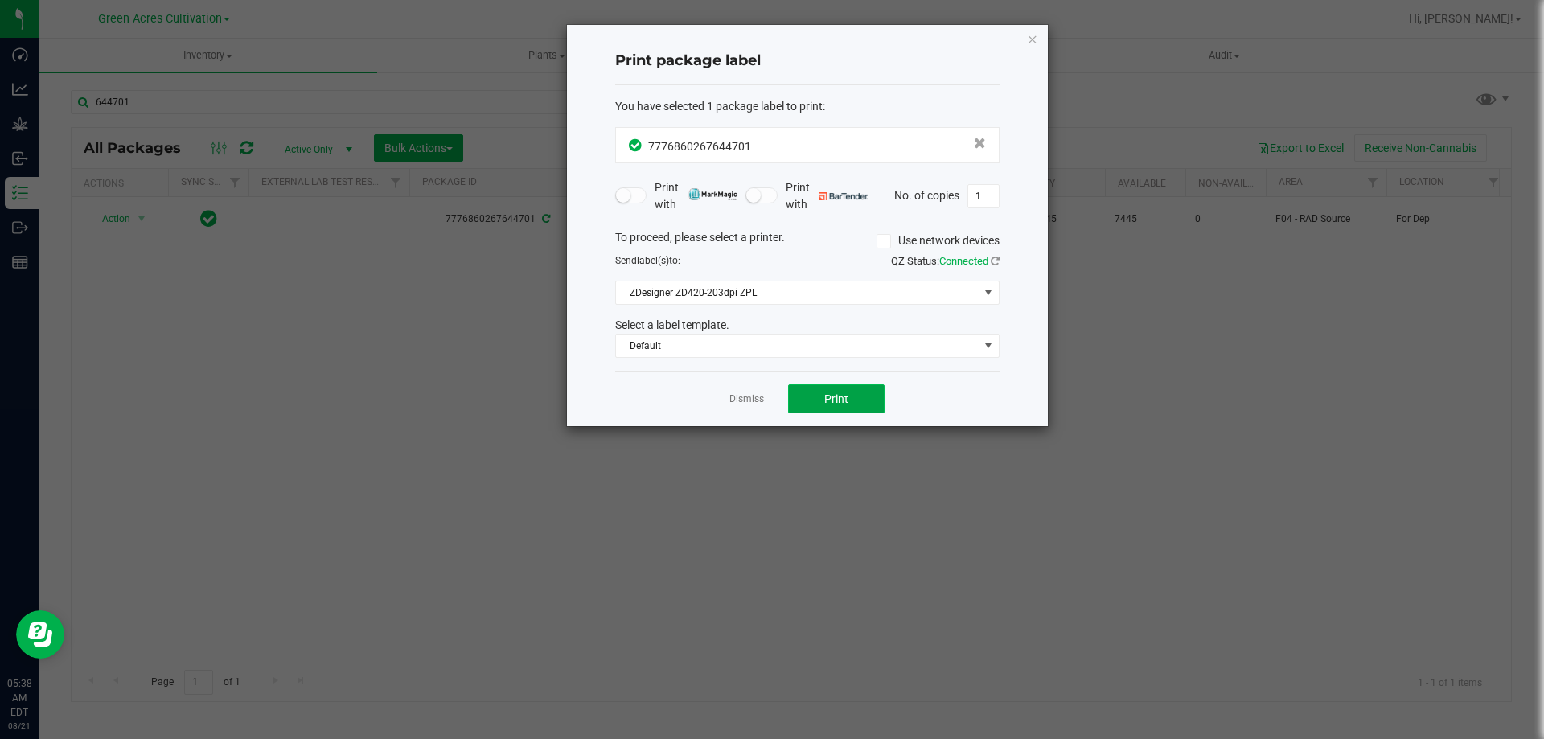
click at [836, 388] on button "Print" at bounding box center [836, 398] width 96 height 29
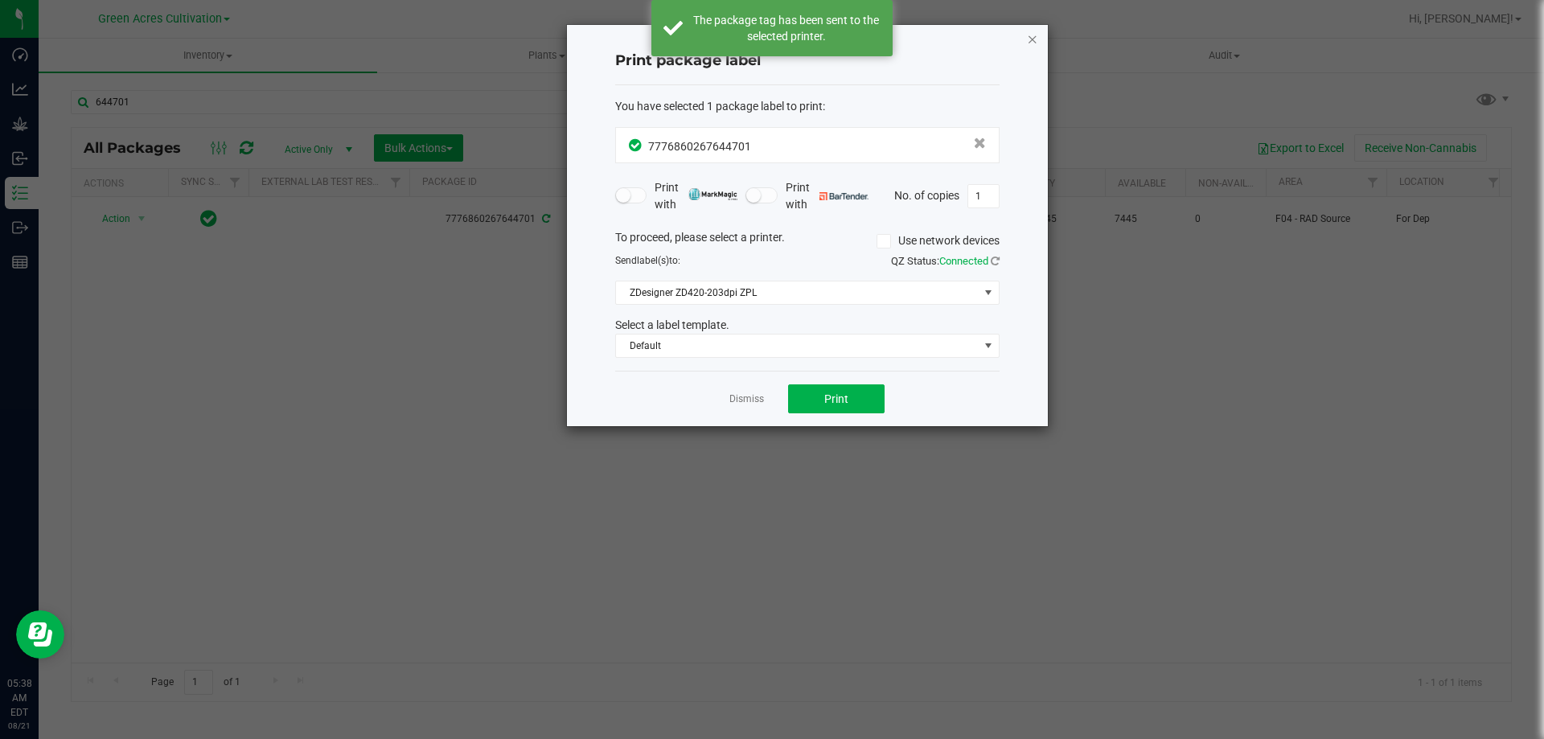
click at [1031, 35] on icon "button" at bounding box center [1032, 38] width 11 height 19
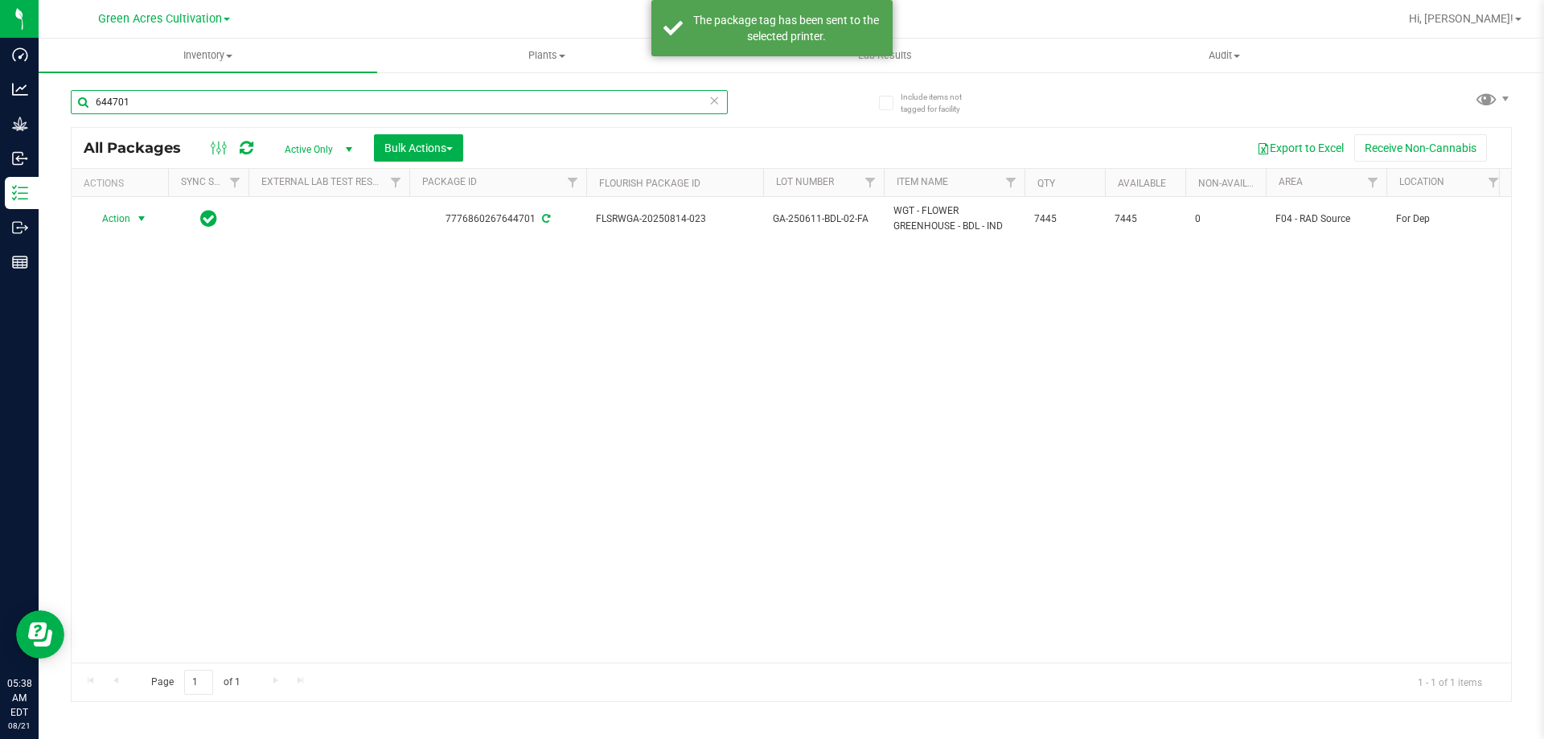
click at [219, 94] on input "644701" at bounding box center [399, 102] width 657 height 24
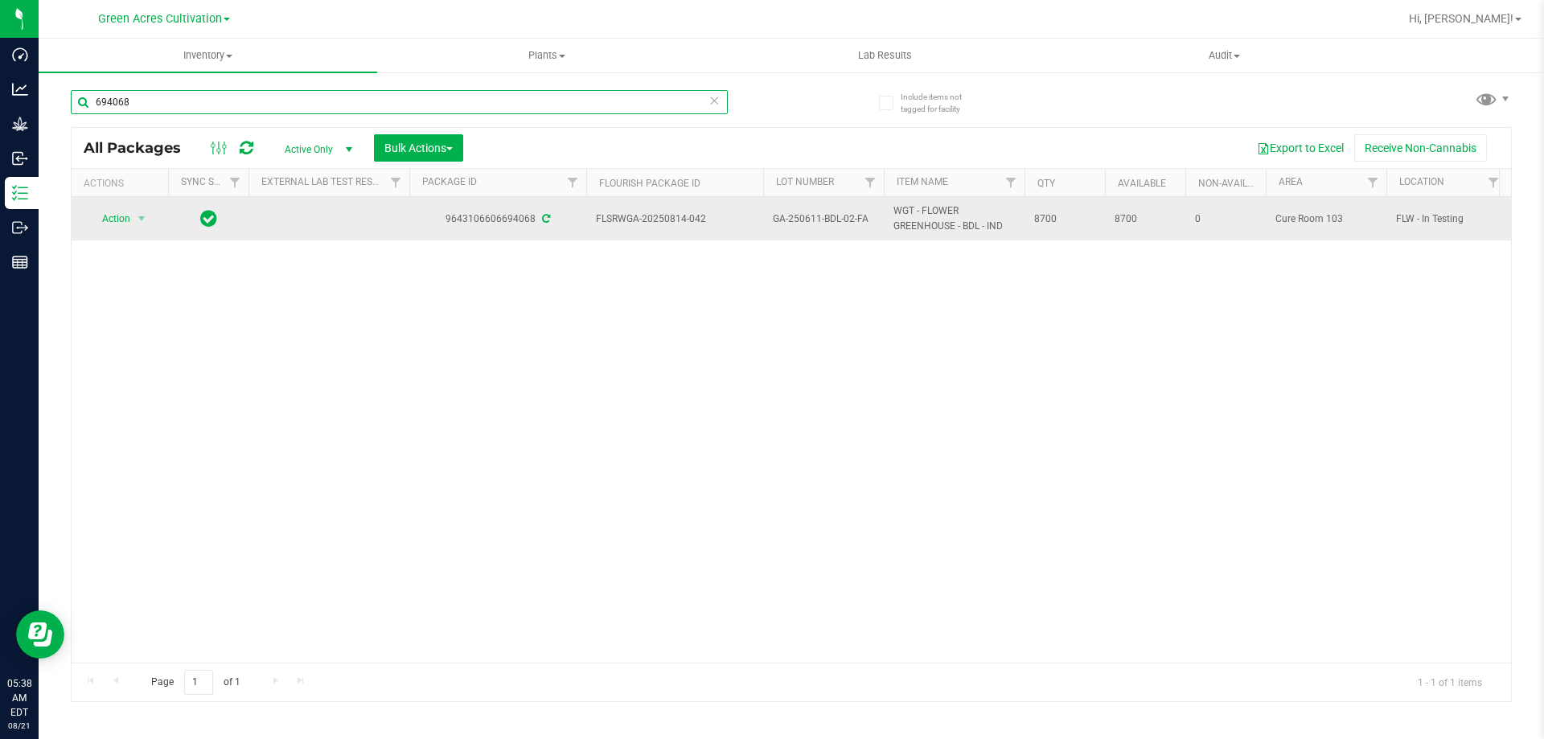
type input "694068"
drag, startPoint x: 596, startPoint y: 219, endPoint x: 1074, endPoint y: 222, distance: 478.4
copy tr "FLSRWGA-20250814-042 GA-250611-BDL-02-FA WGT - FLOWER GREENHOUSE - BDL - IND 87…"
click at [140, 213] on span "select" at bounding box center [141, 218] width 13 height 13
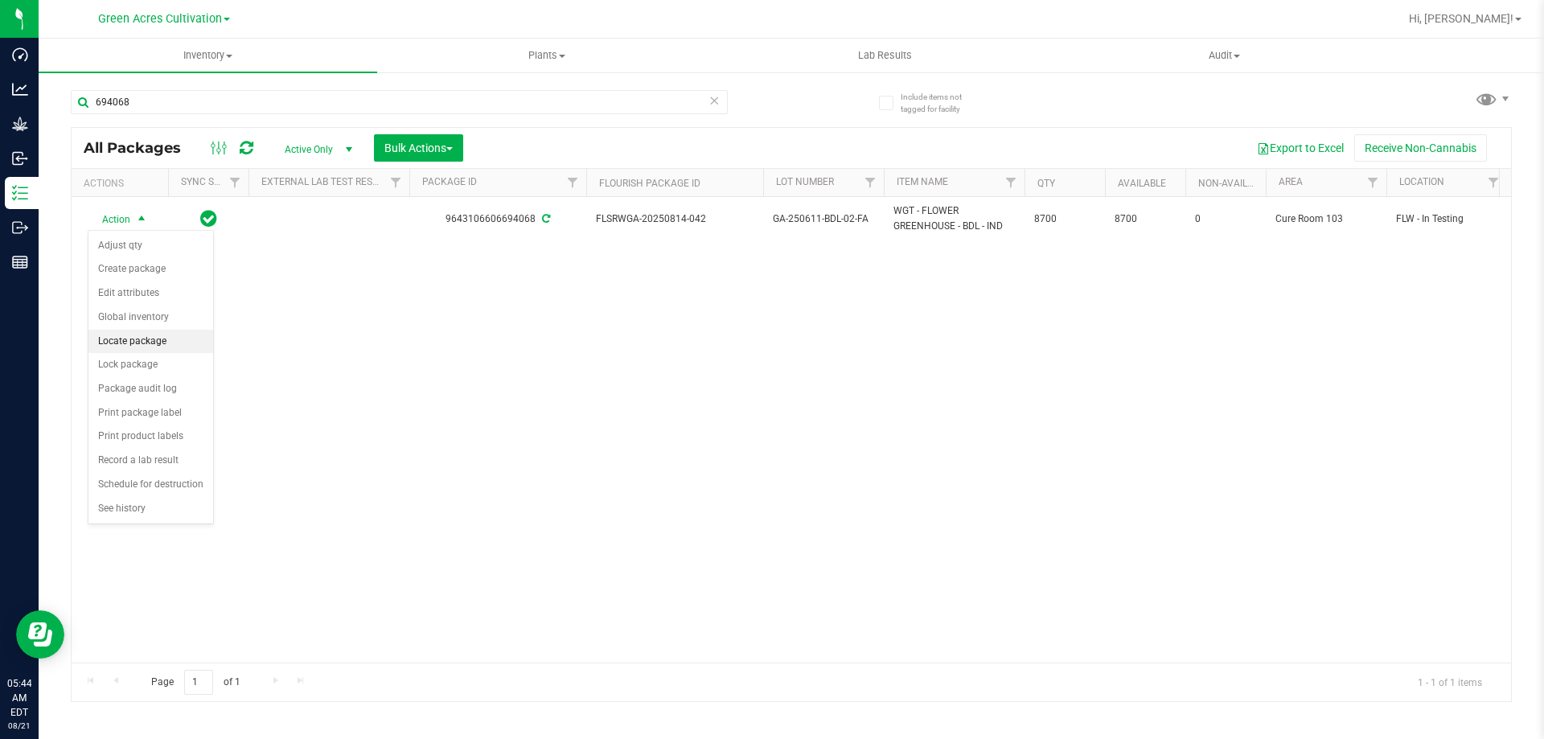
click at [139, 332] on li "Locate package" at bounding box center [150, 342] width 125 height 24
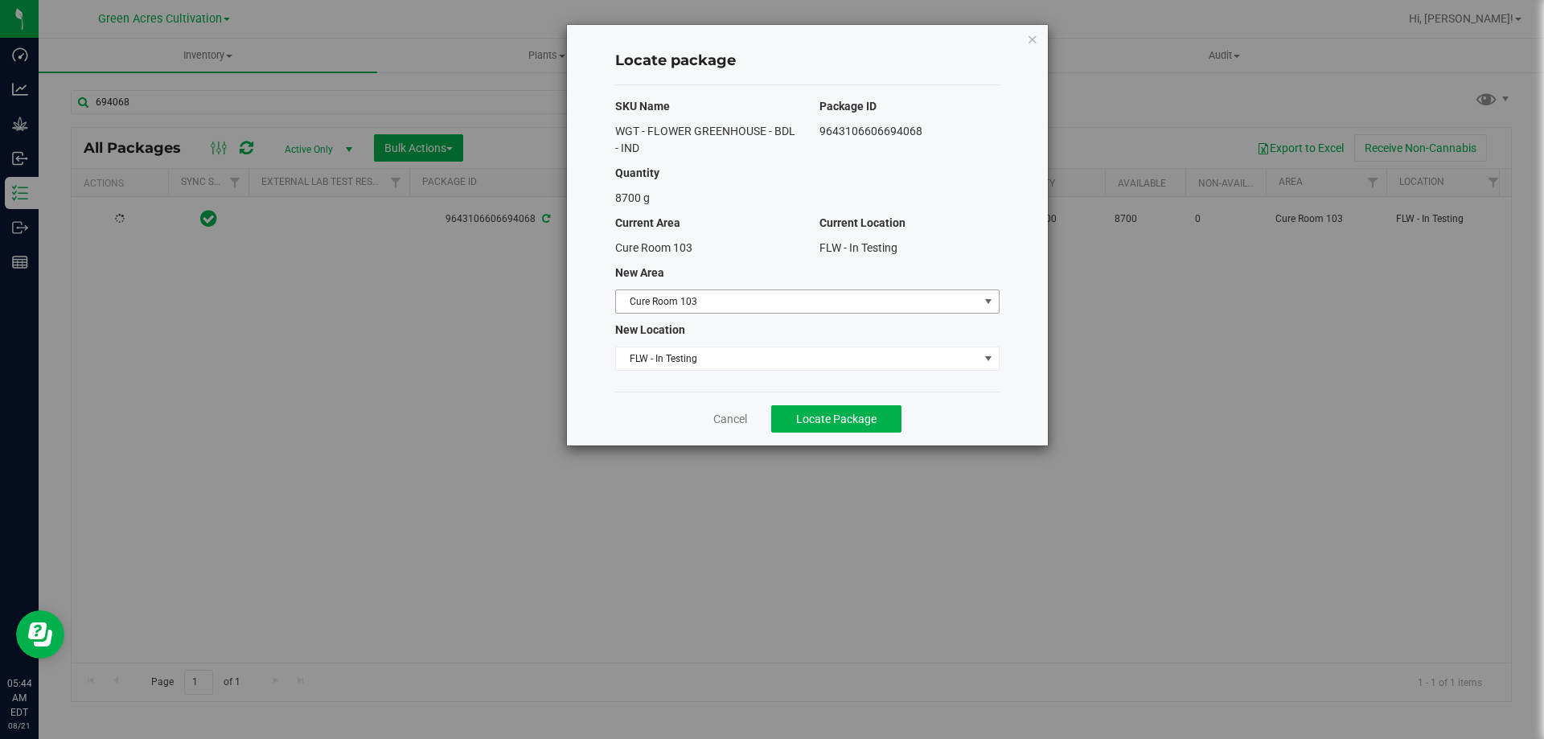
click at [886, 290] on span "Cure Room 103" at bounding box center [797, 301] width 363 height 23
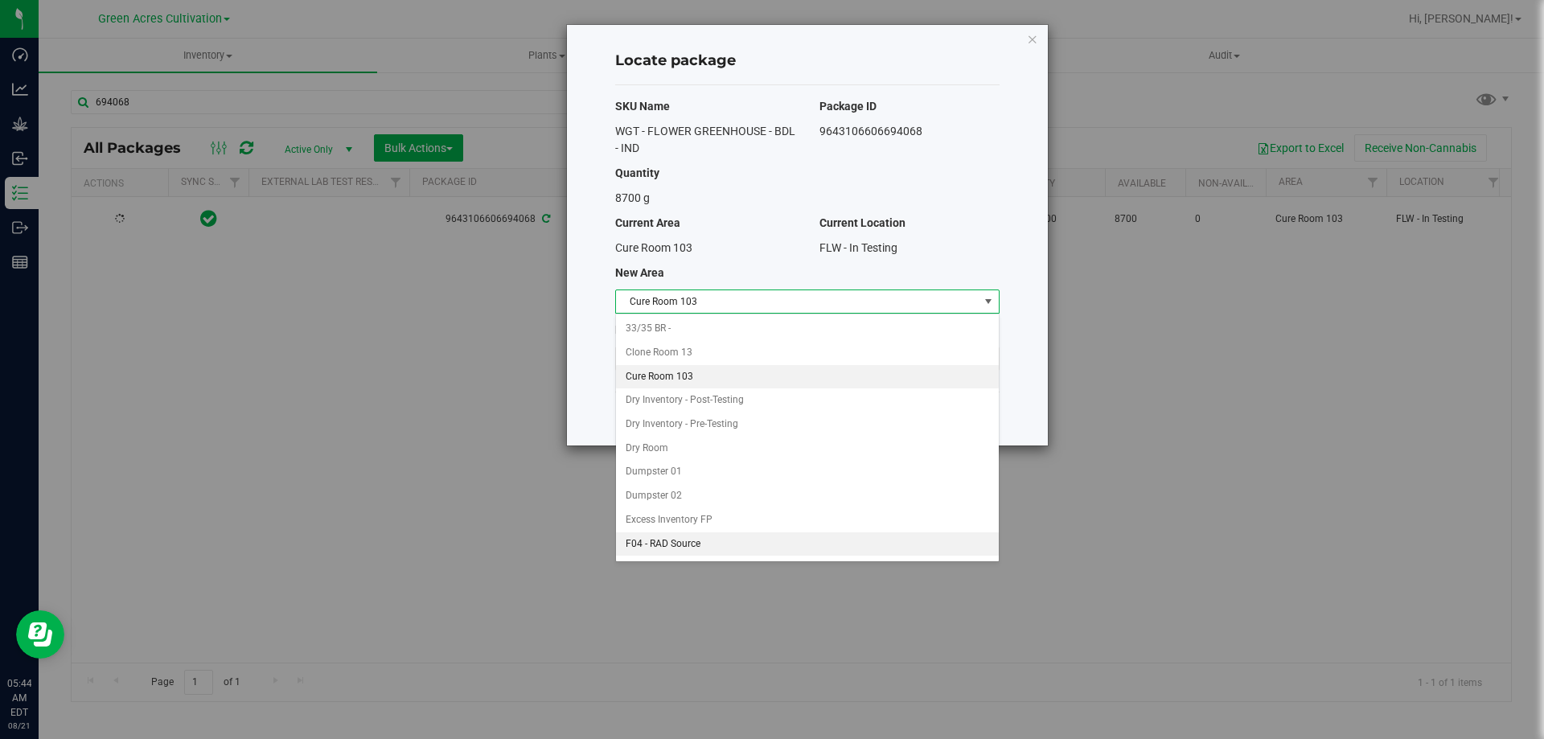
click at [699, 547] on li "F04 - RAD Source" at bounding box center [807, 544] width 383 height 24
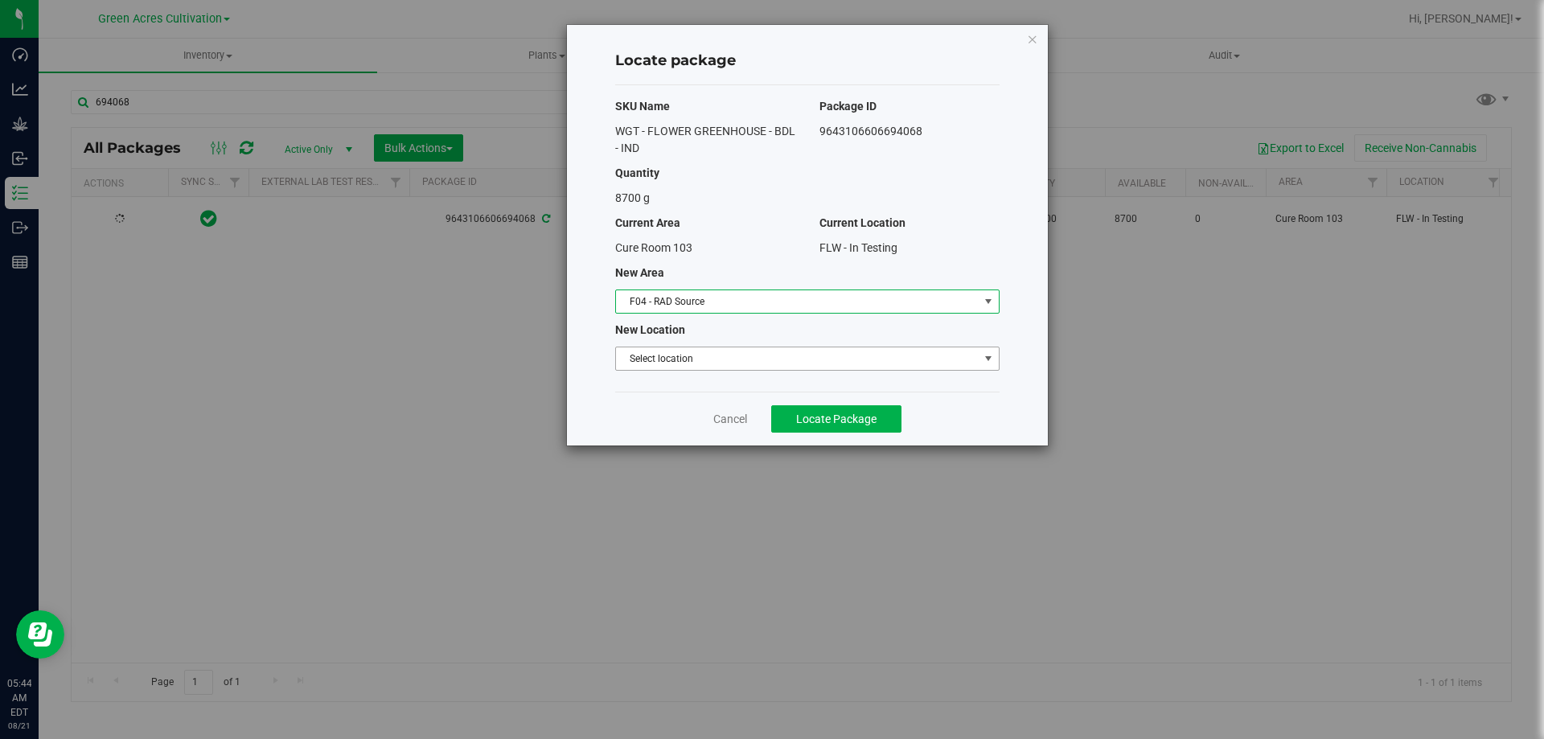
click at [755, 358] on span "Select location" at bounding box center [797, 358] width 363 height 23
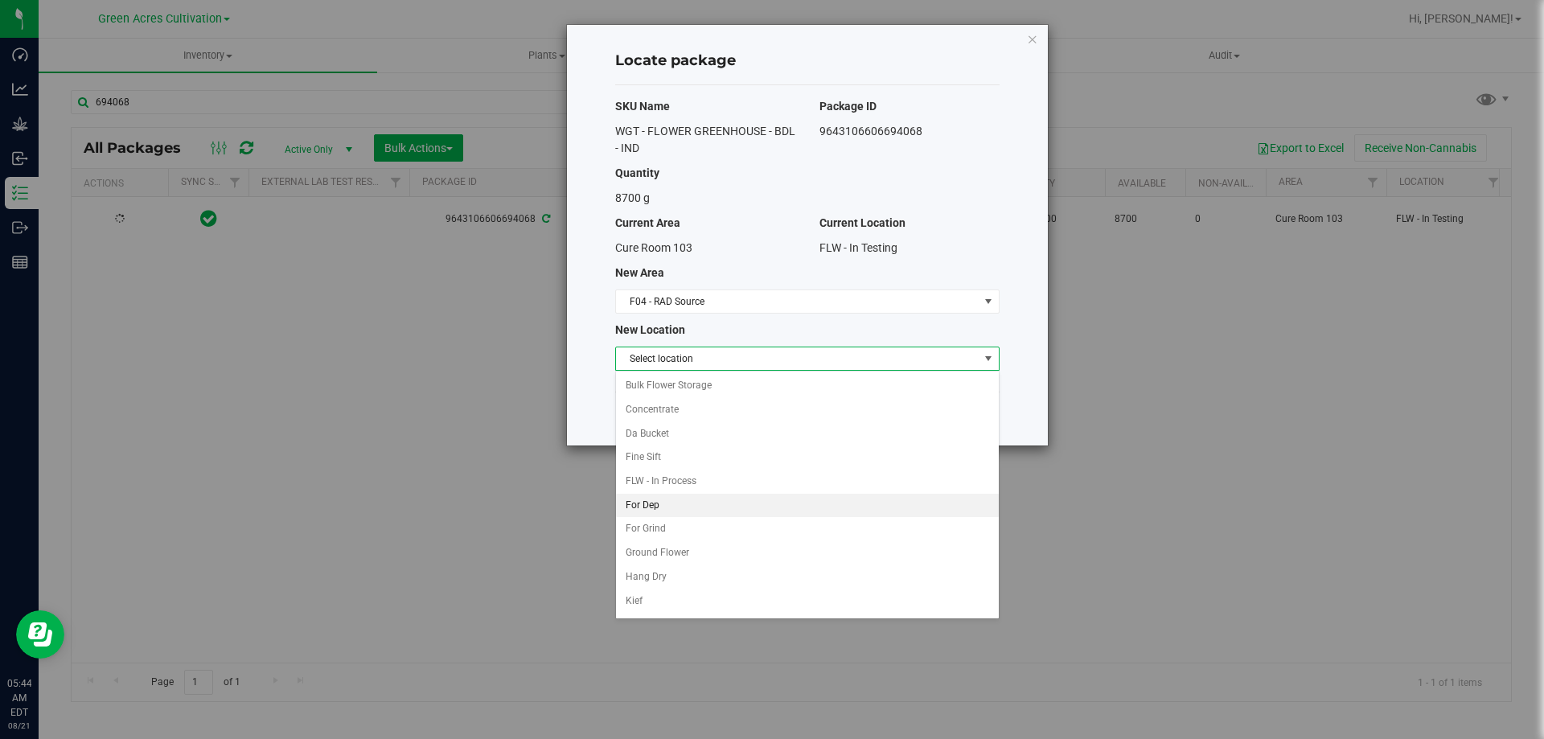
click at [661, 501] on li "For Dep" at bounding box center [807, 506] width 383 height 24
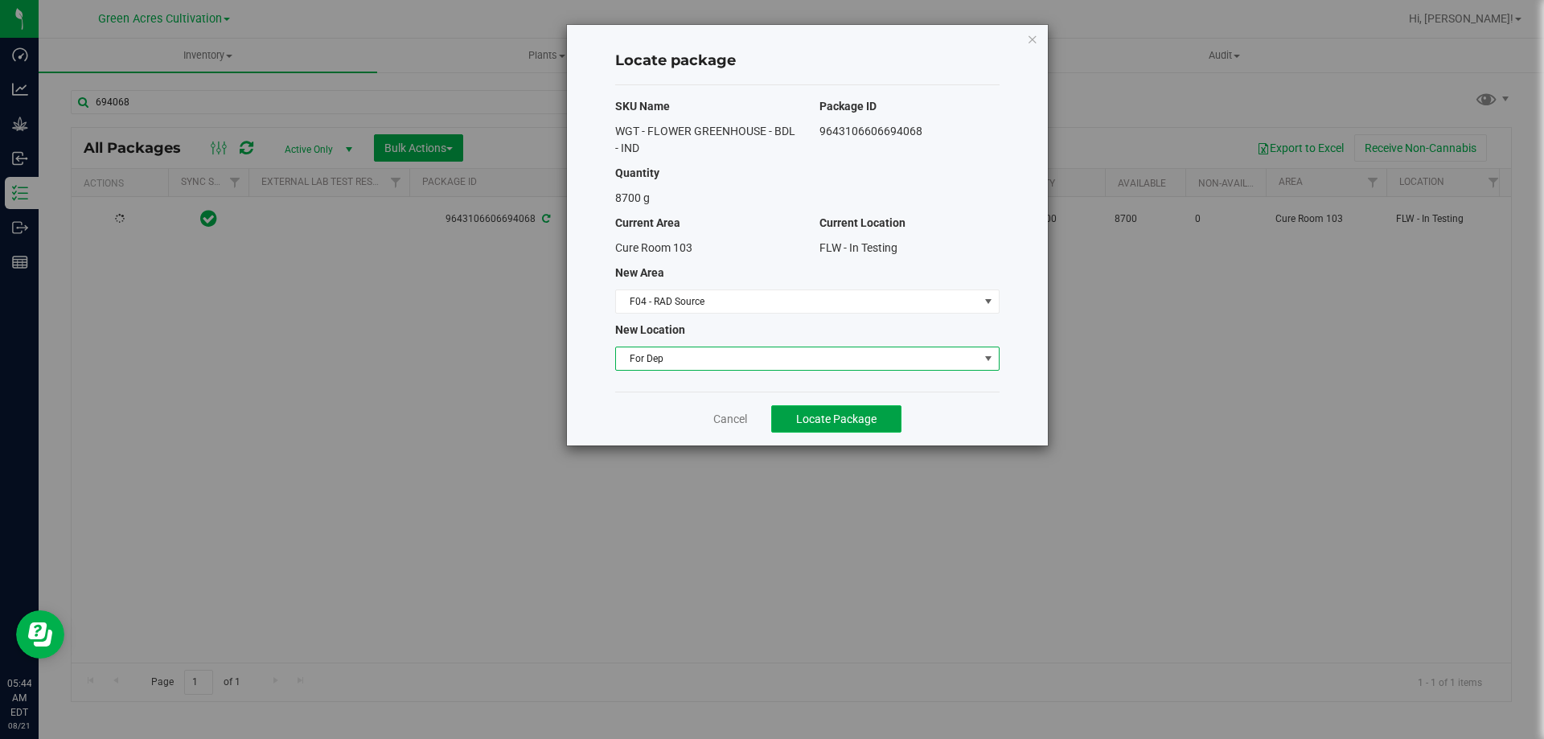
click at [848, 405] on button "Locate Package" at bounding box center [836, 418] width 130 height 27
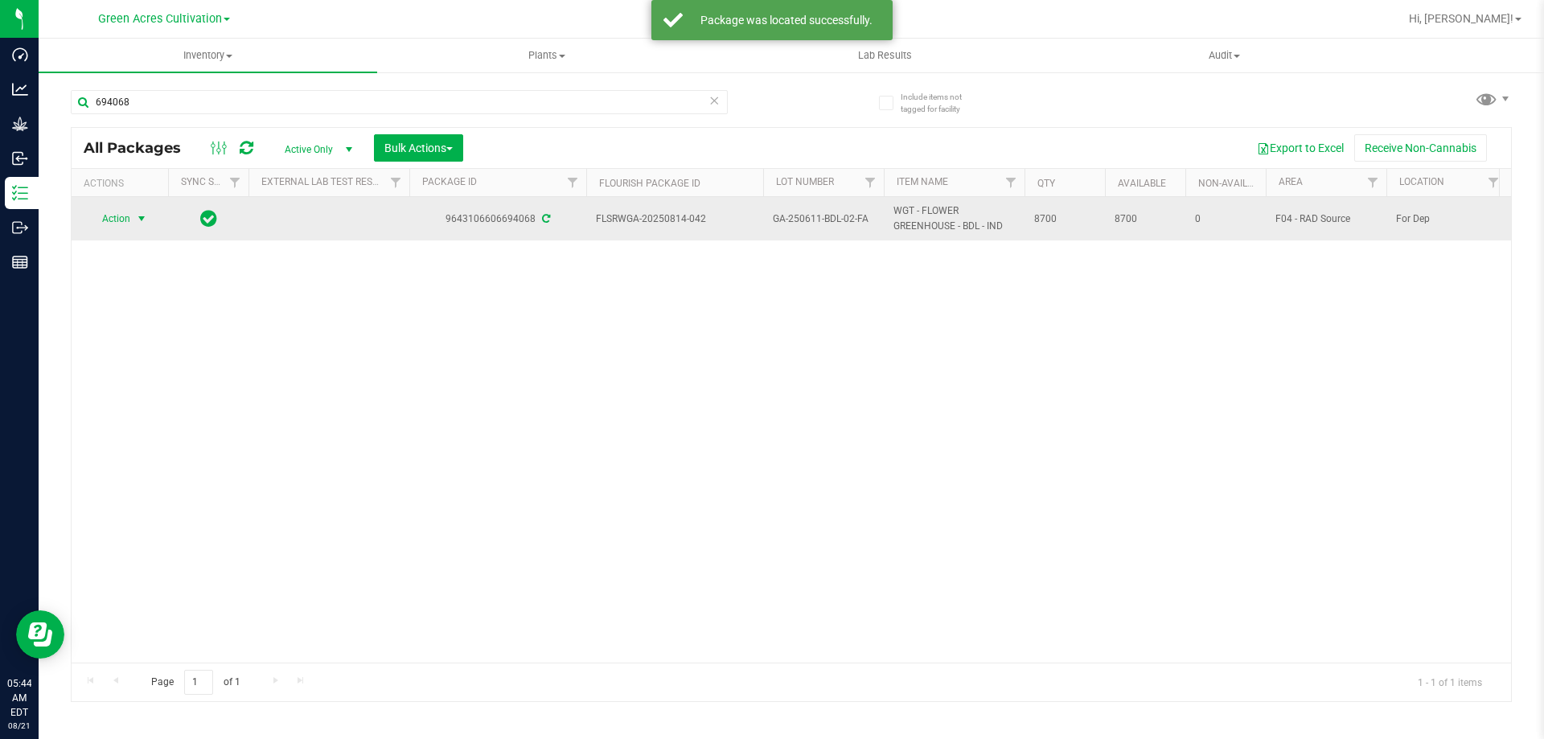
click at [135, 218] on span "select" at bounding box center [141, 218] width 13 height 13
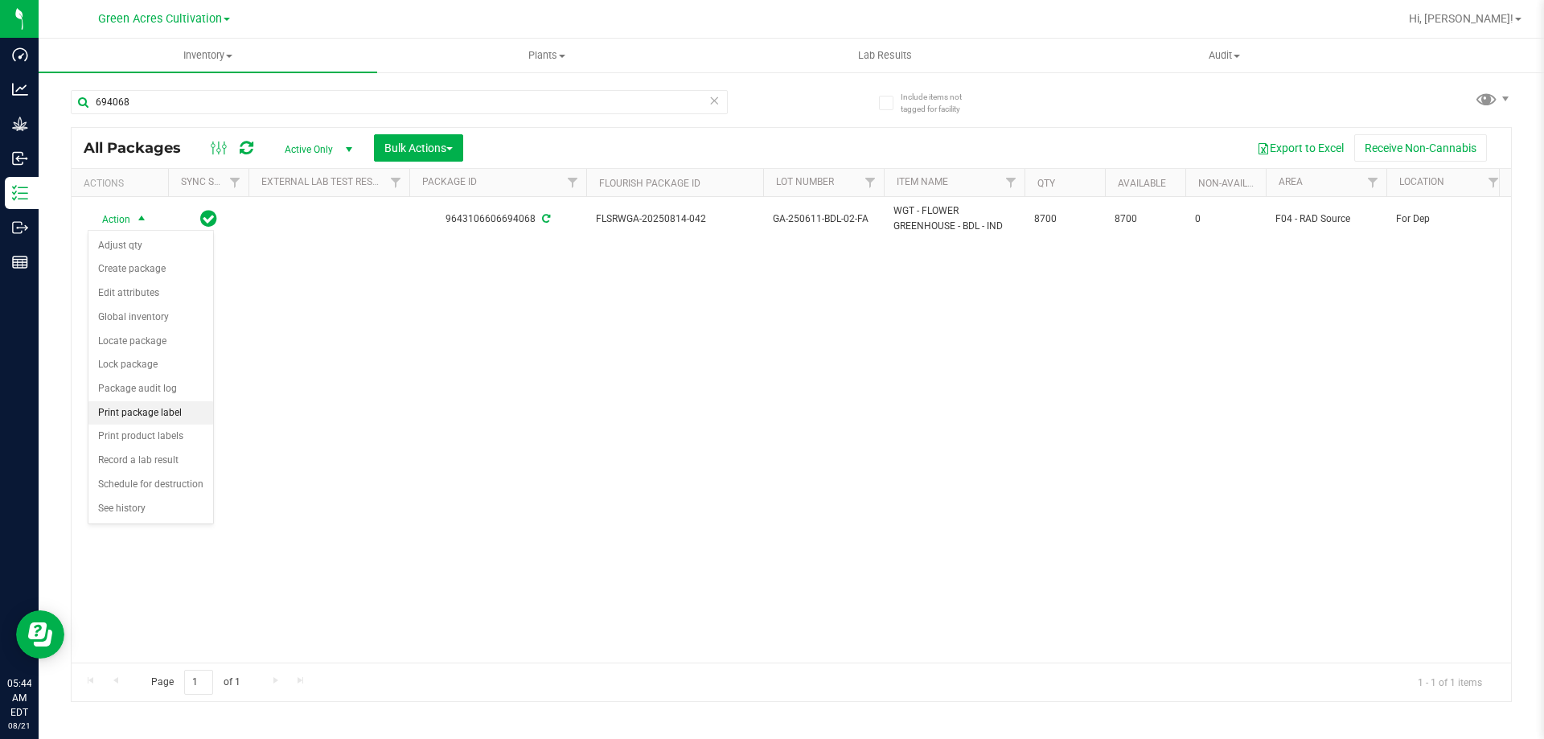
click at [137, 412] on li "Print package label" at bounding box center [150, 413] width 125 height 24
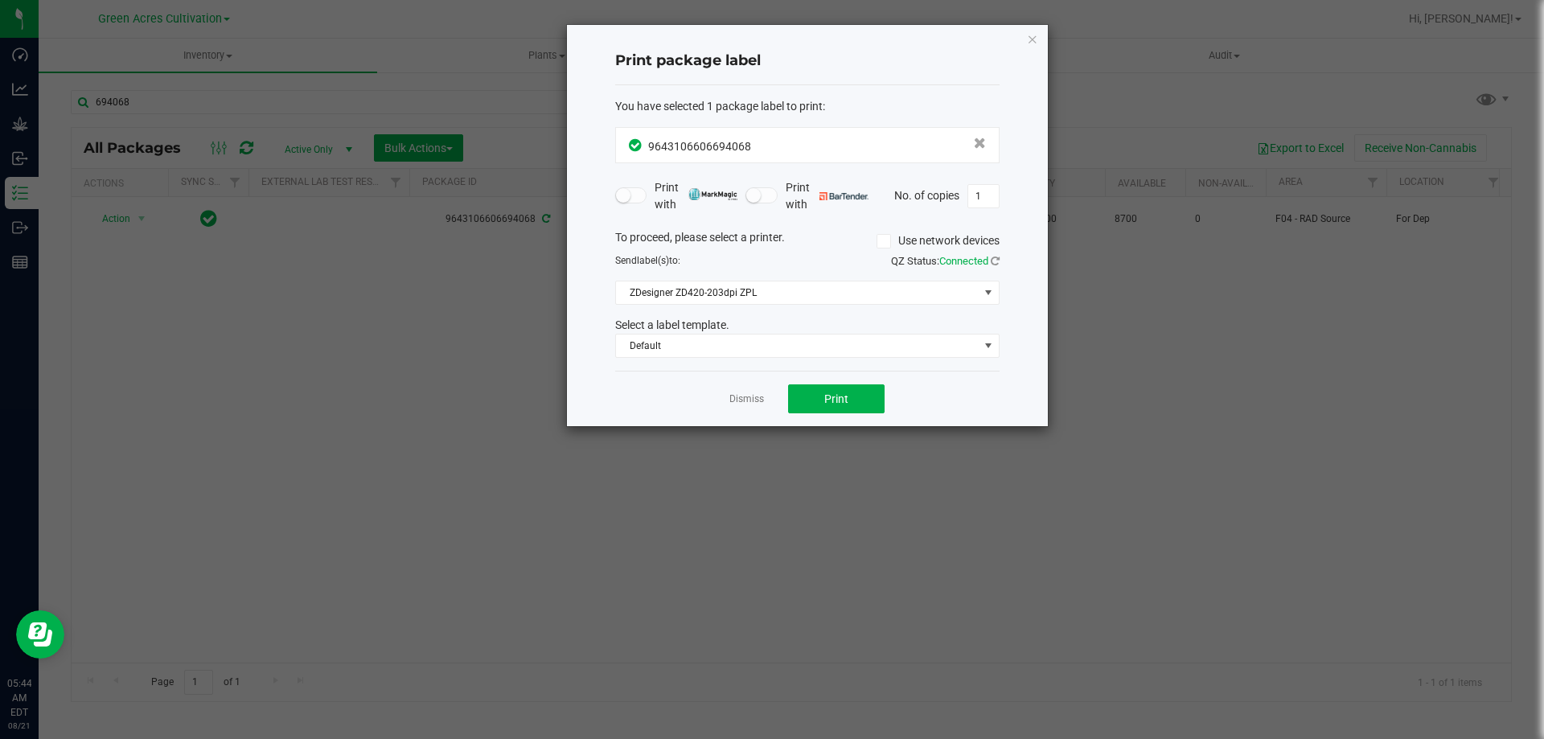
click at [824, 383] on div "Dismiss Print" at bounding box center [807, 398] width 384 height 55
click at [823, 392] on button "Print" at bounding box center [836, 398] width 96 height 29
click at [857, 607] on ngb-modal-window "Print package label You have selected 1 package label to print : 96431066066940…" at bounding box center [778, 369] width 1556 height 739
click at [1029, 40] on icon "button" at bounding box center [1032, 38] width 11 height 19
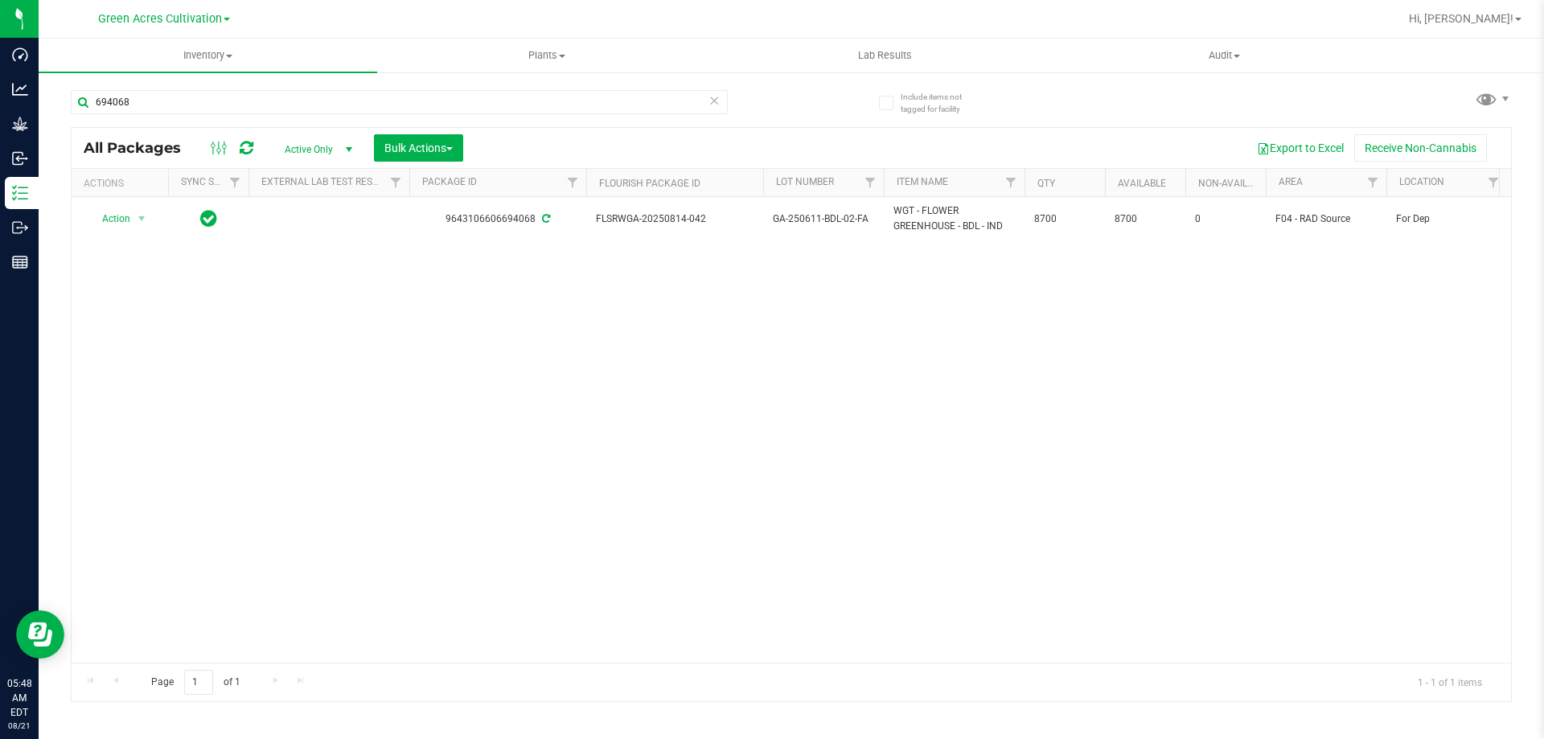
click at [679, 474] on div "Action Action Adjust qty Create package Edit attributes Global inventory Locate…" at bounding box center [791, 430] width 1439 height 466
